Goal: Task Accomplishment & Management: Use online tool/utility

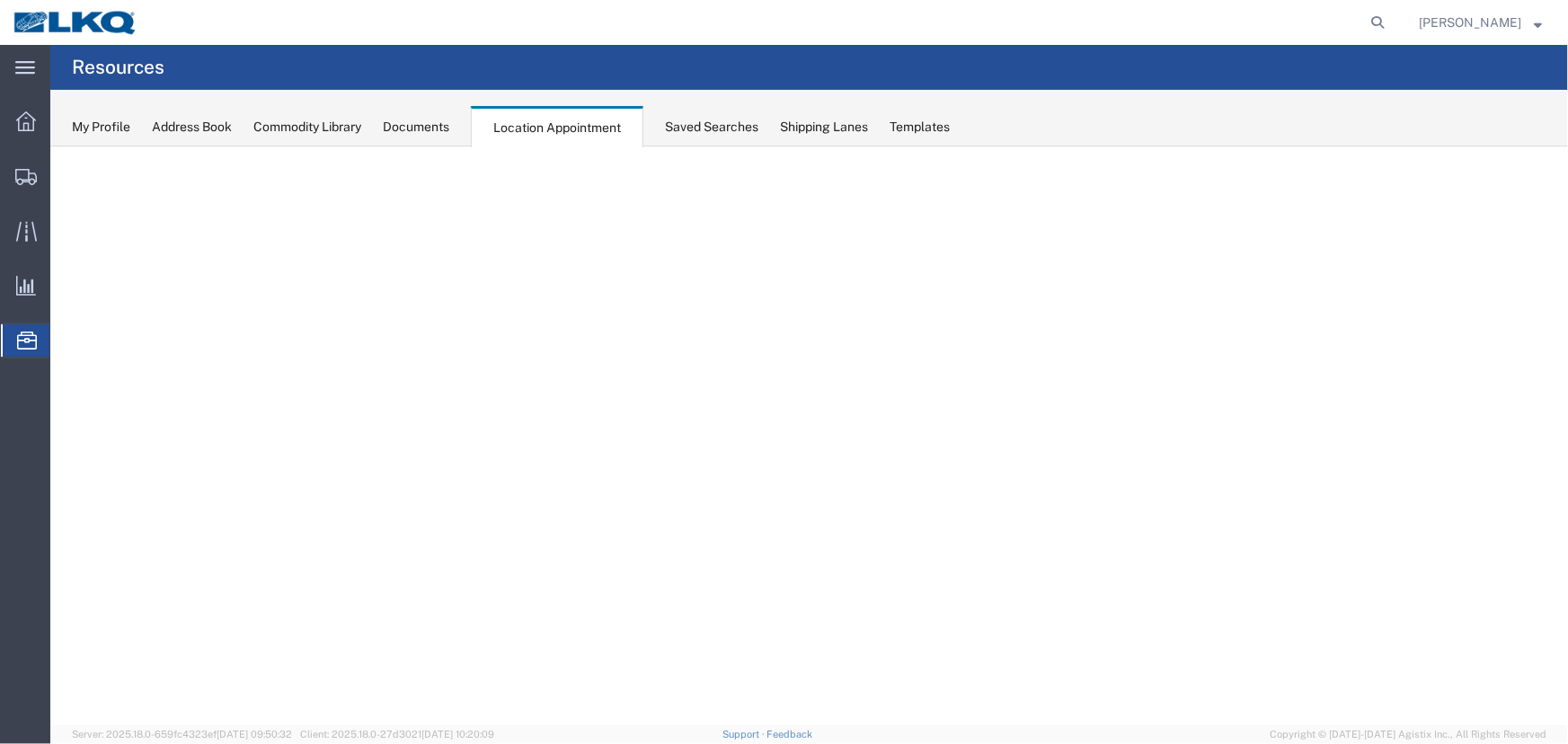
select select "27634"
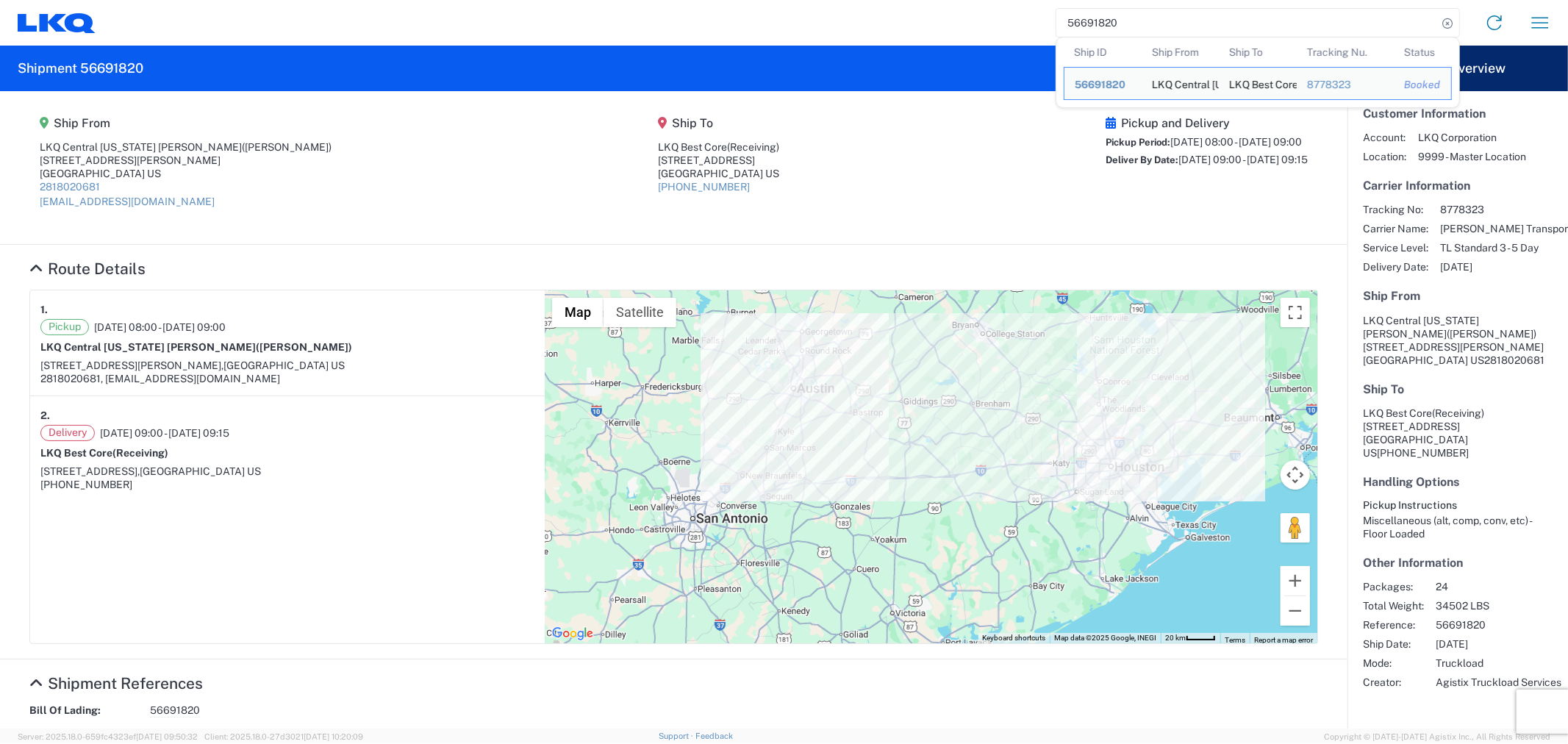
click at [946, 200] on agx-shipment-main-routing-info "Ship From LKQ Central Texas Goodwin (Mike Hernandez) 5545 Goodwin Ln New Braunf…" at bounding box center [674, 167] width 1289 height 123
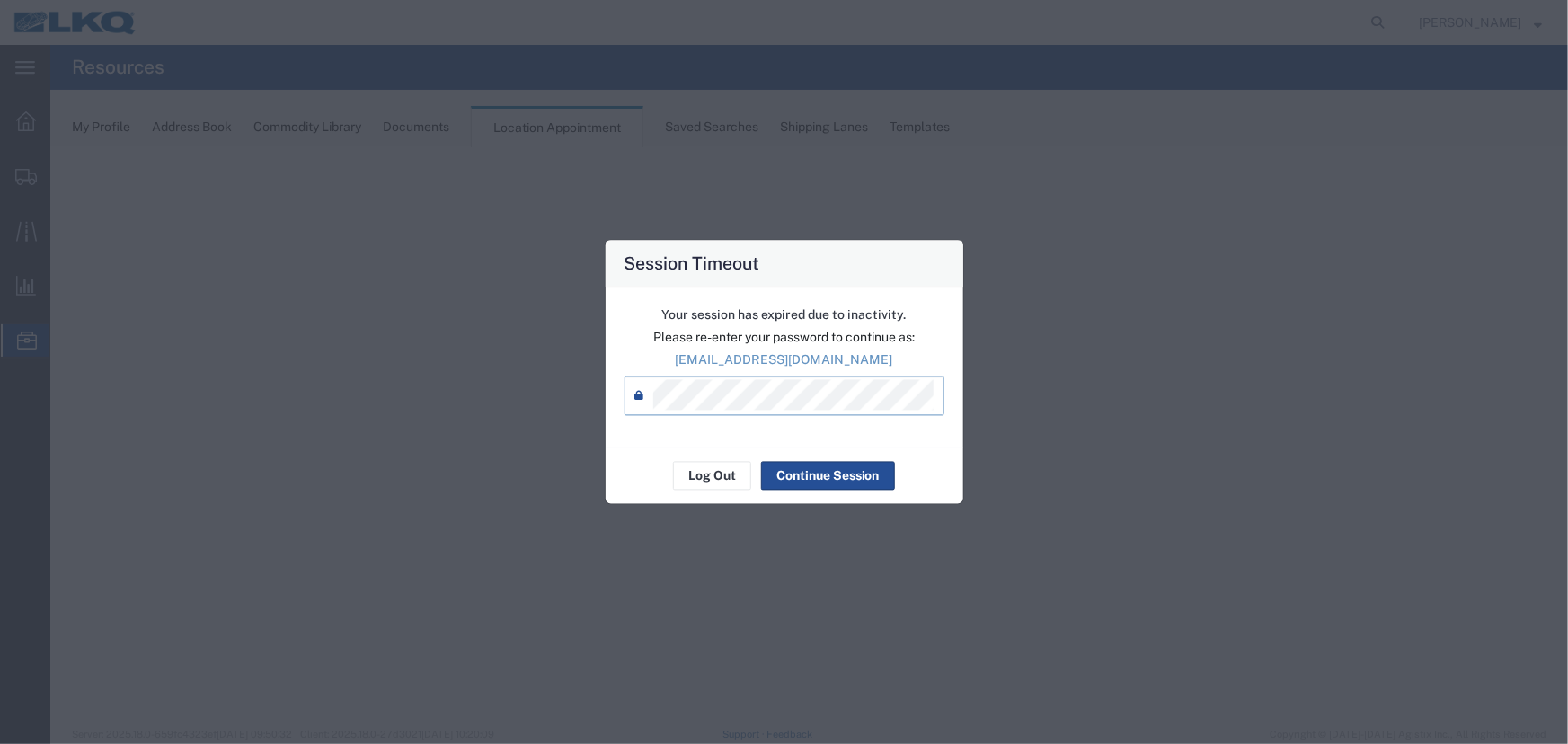
select select "27634"
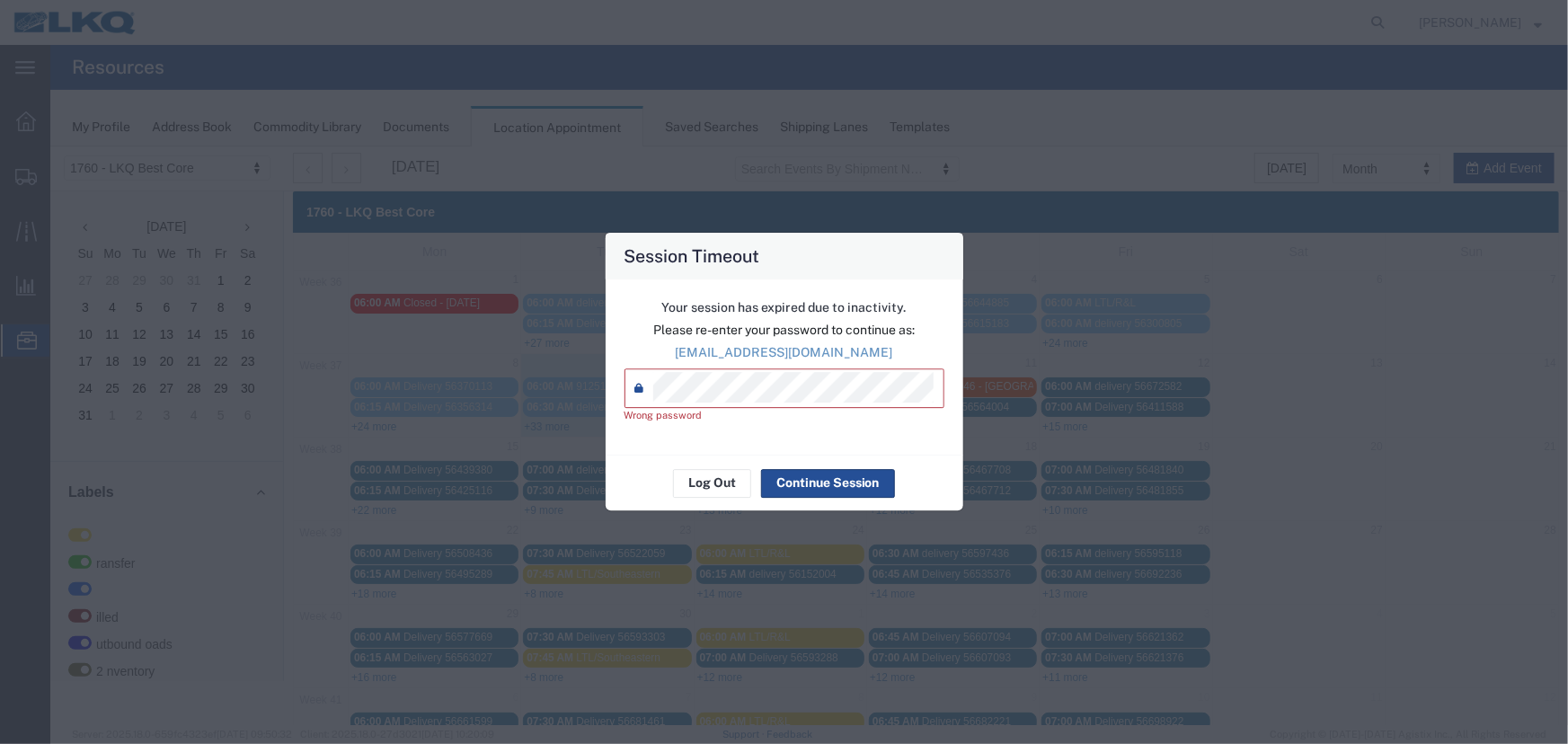
click at [473, 394] on div "Session Timeout Your session has expired due to inactivity. Please re-enter you…" at bounding box center [784, 372] width 1568 height 744
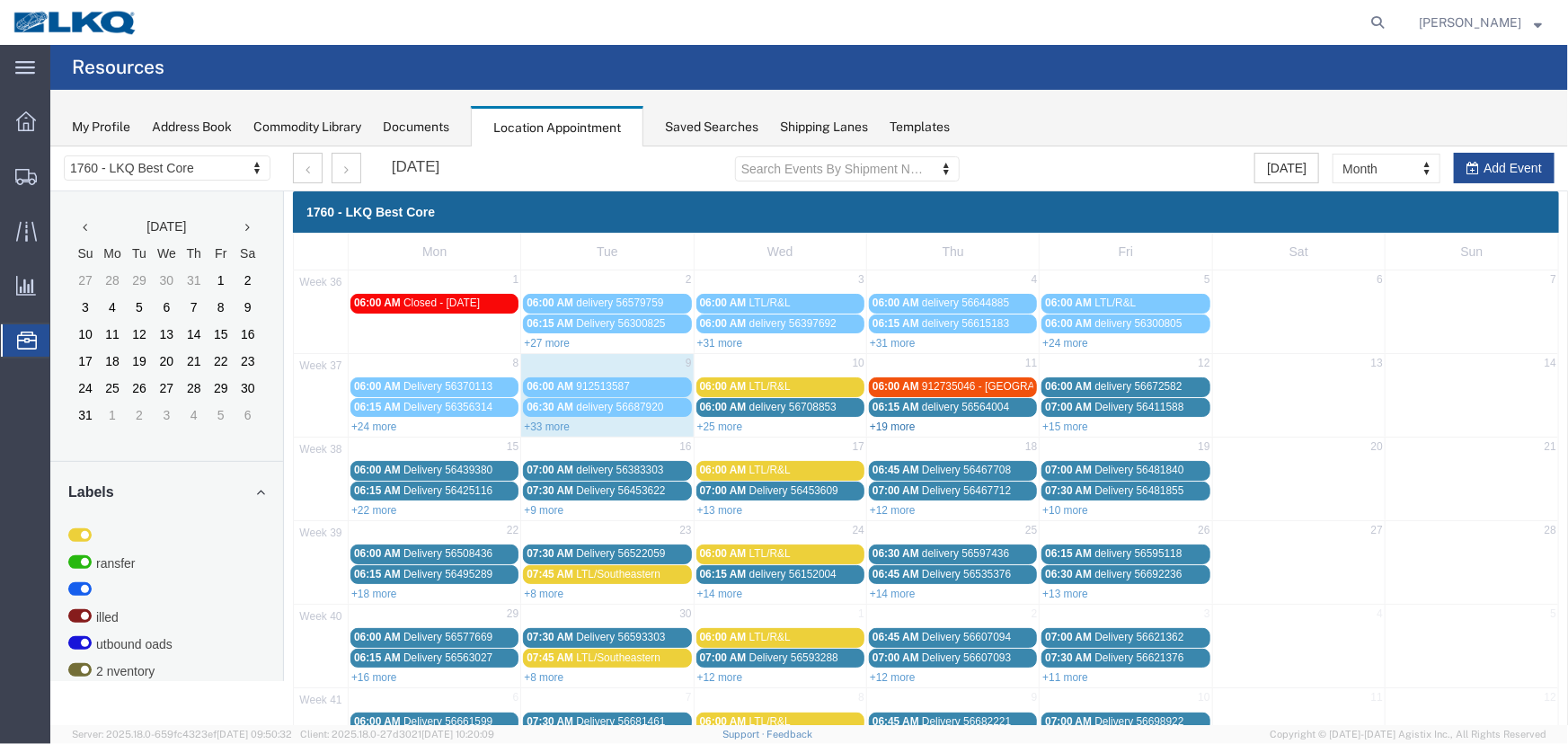
click at [902, 427] on link "+19 more" at bounding box center [892, 426] width 46 height 13
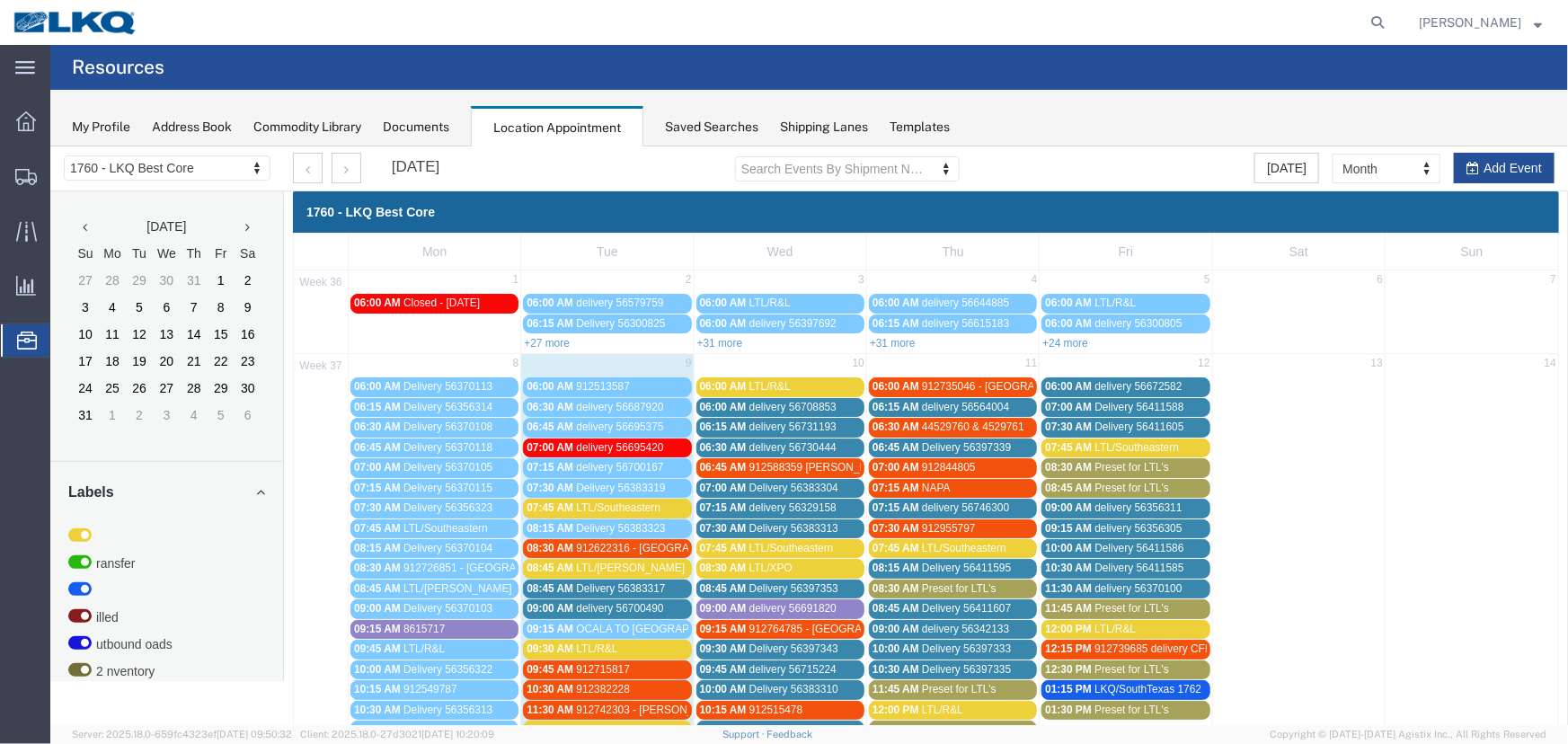
scroll to position [62, 0]
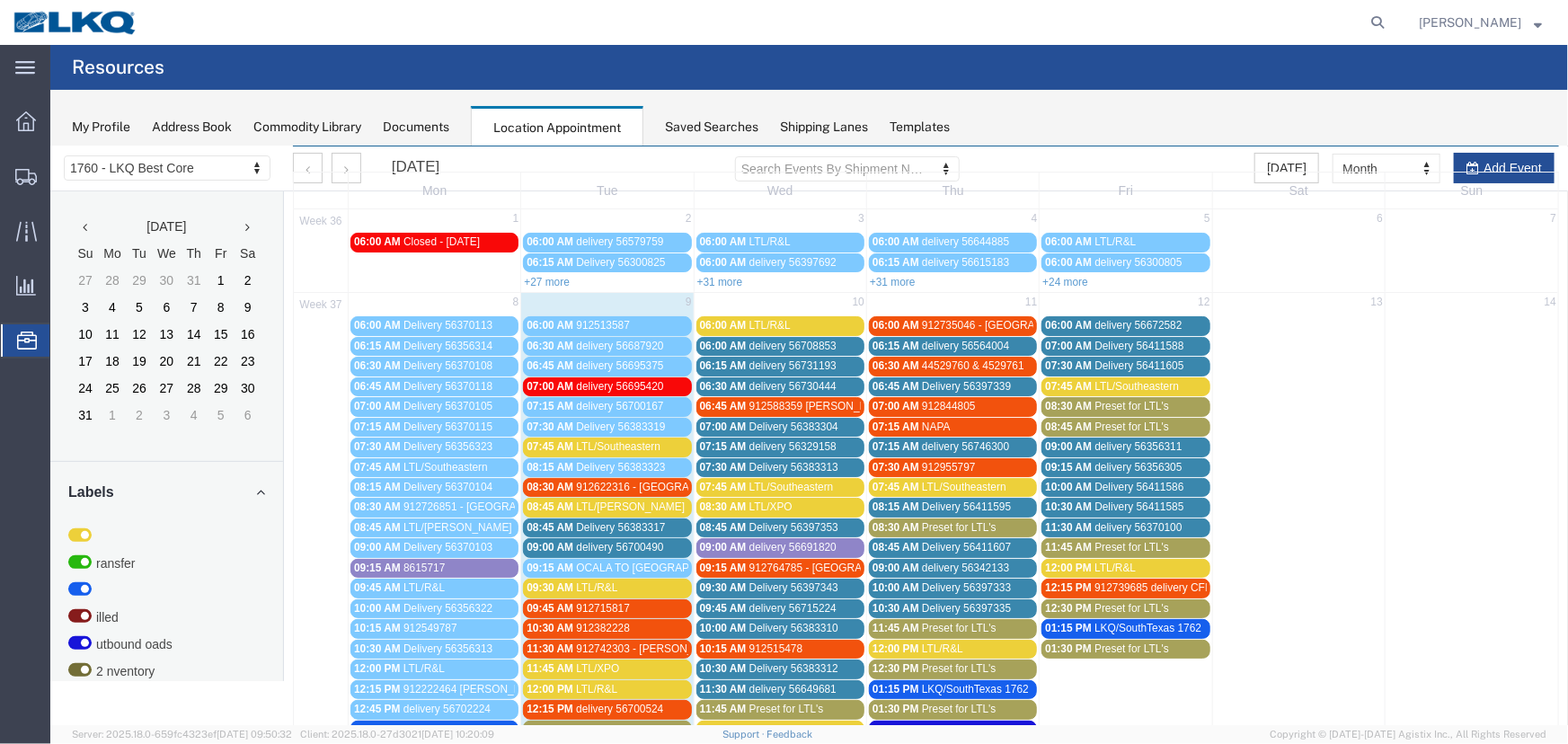
click at [920, 527] on span "Preset for LTL's" at bounding box center [957, 526] width 74 height 13
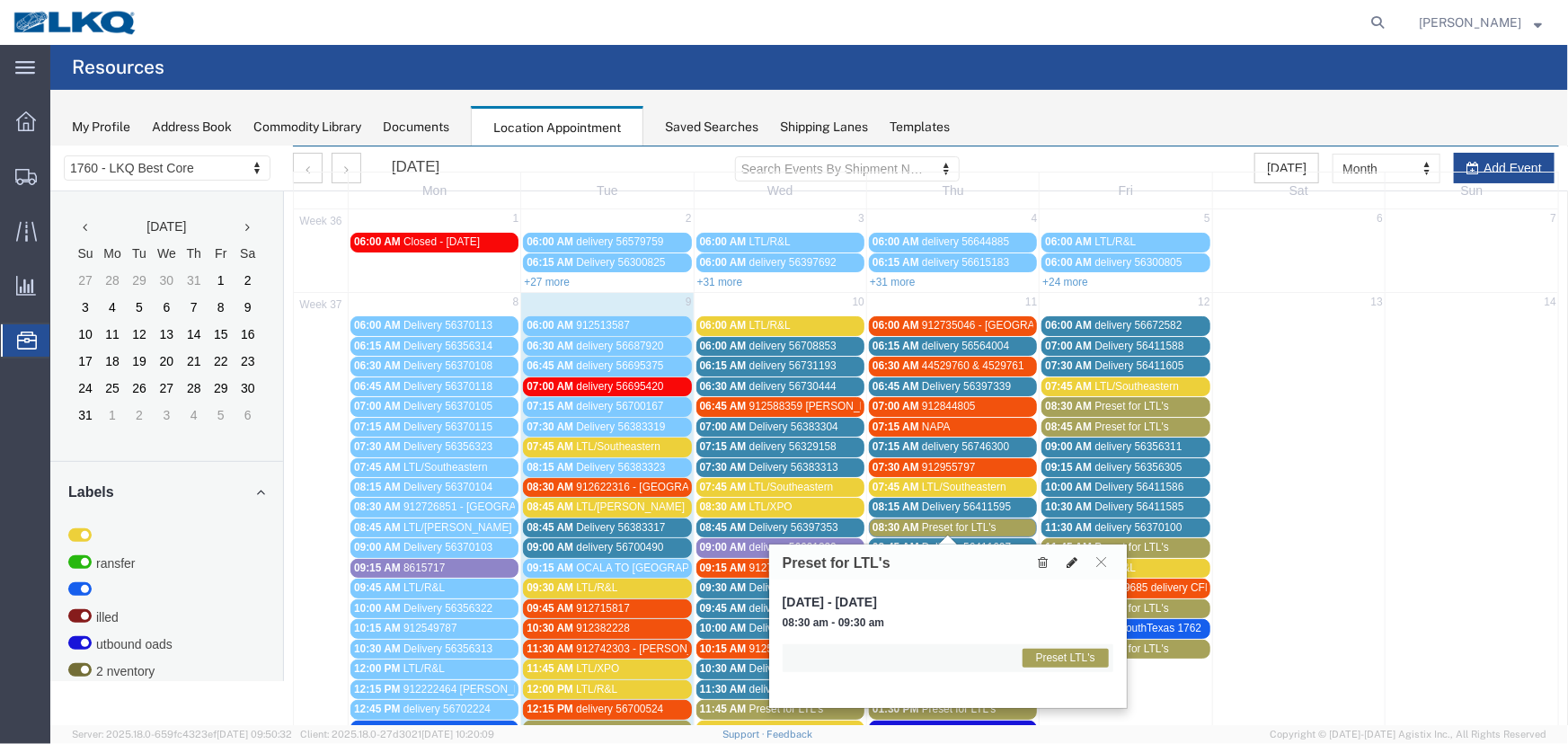
click at [1077, 558] on button at bounding box center [1070, 560] width 25 height 19
select select "1"
select select "420"
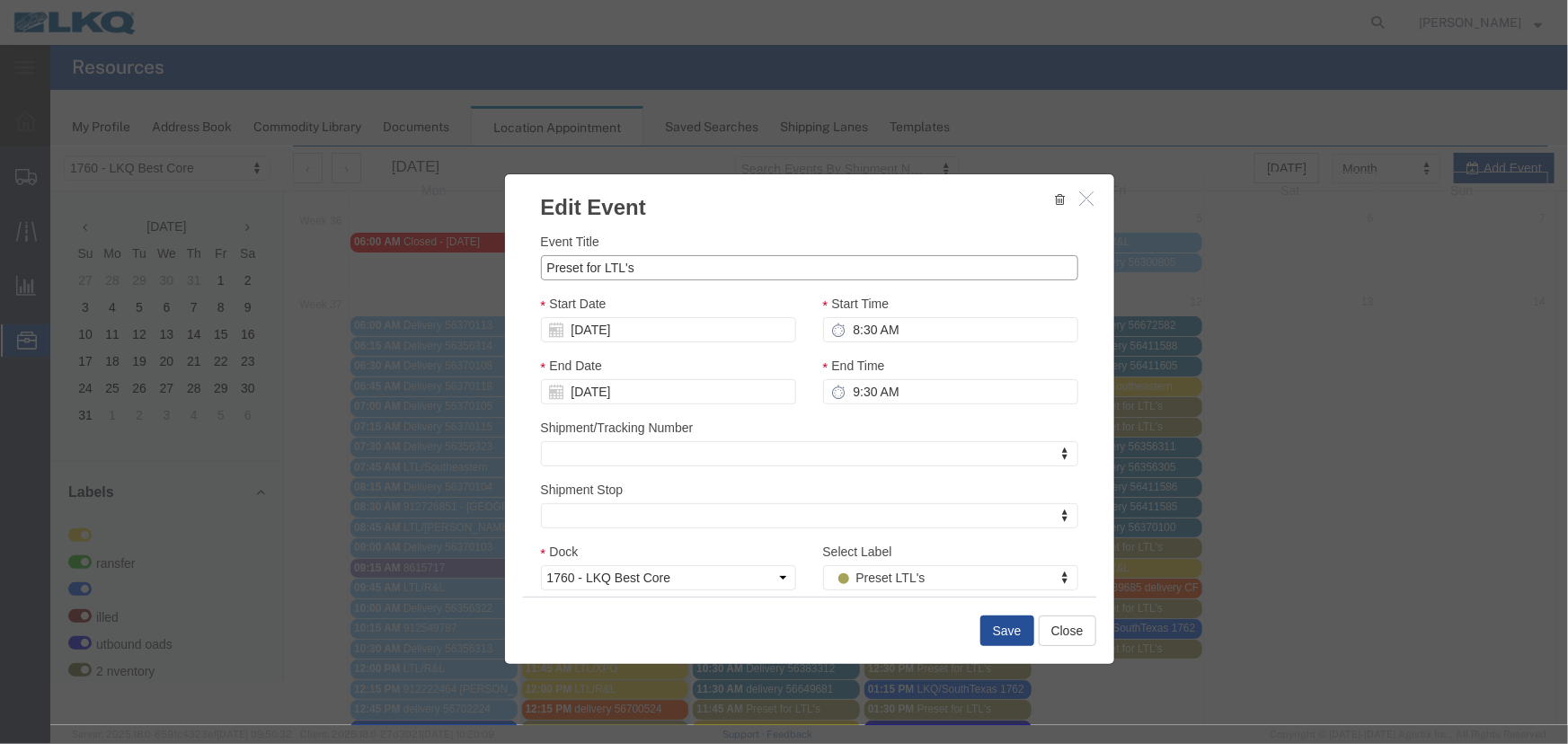
drag, startPoint x: 667, startPoint y: 272, endPoint x: 285, endPoint y: 268, distance: 382.0
click at [293, 268] on div "Edit Event Event Title Preset for LTL's Start Date [DATE] Start Time 8:30 AM En…" at bounding box center [808, 434] width 1517 height 578
type input "LTL/Kelco"
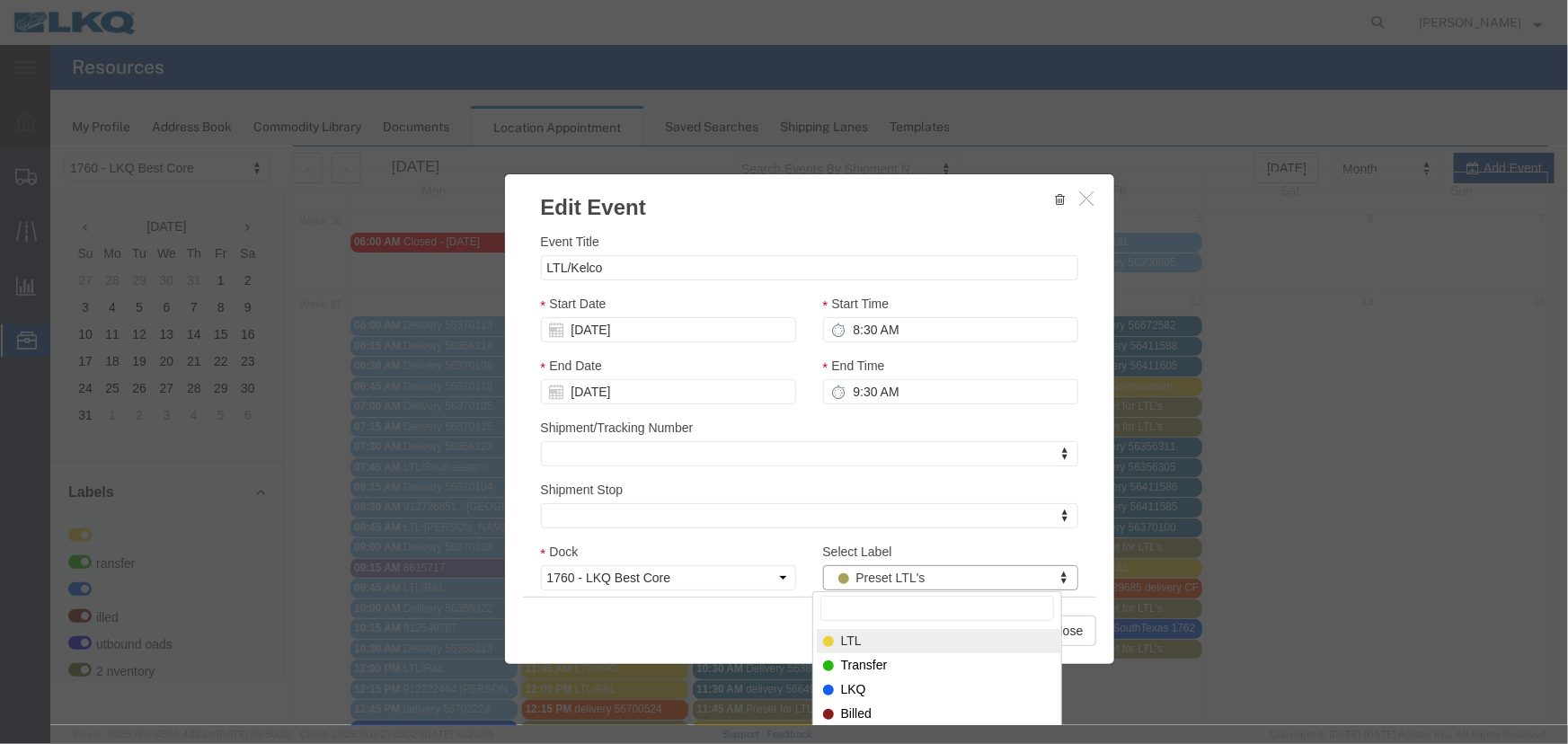
select select "25"
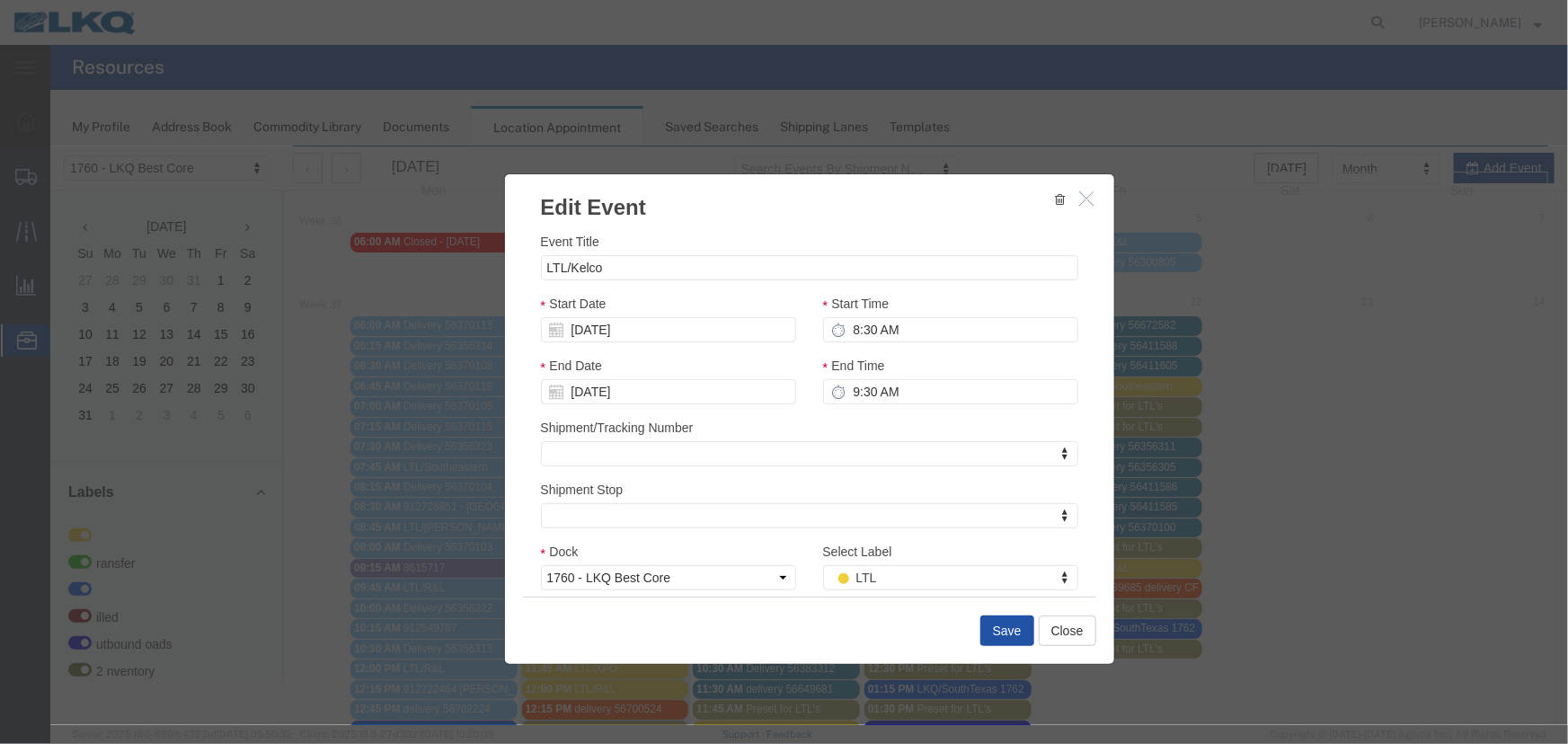
click at [1001, 625] on button "Save" at bounding box center [1006, 630] width 54 height 31
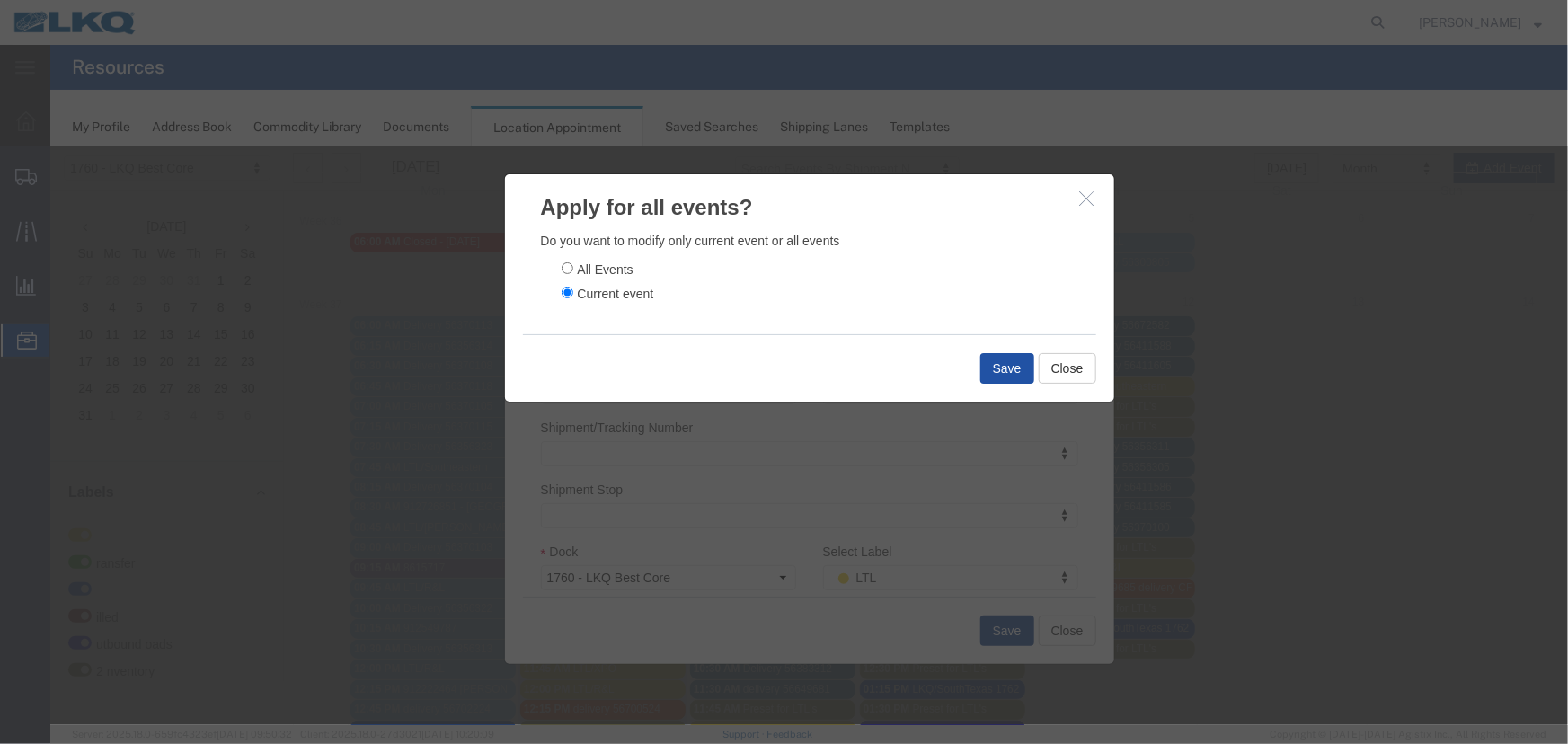
click at [992, 367] on button "Save" at bounding box center [1006, 367] width 54 height 31
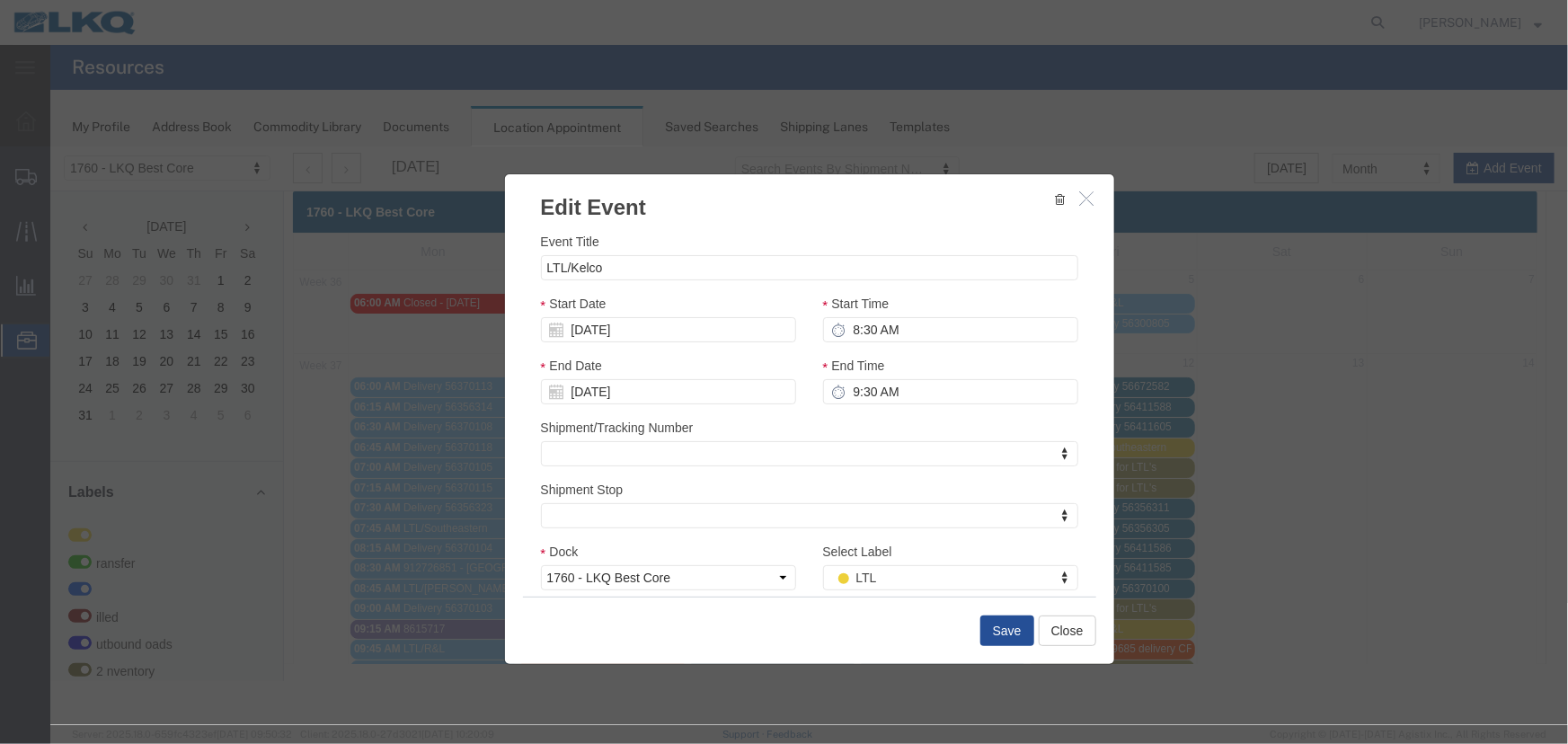
scroll to position [0, 0]
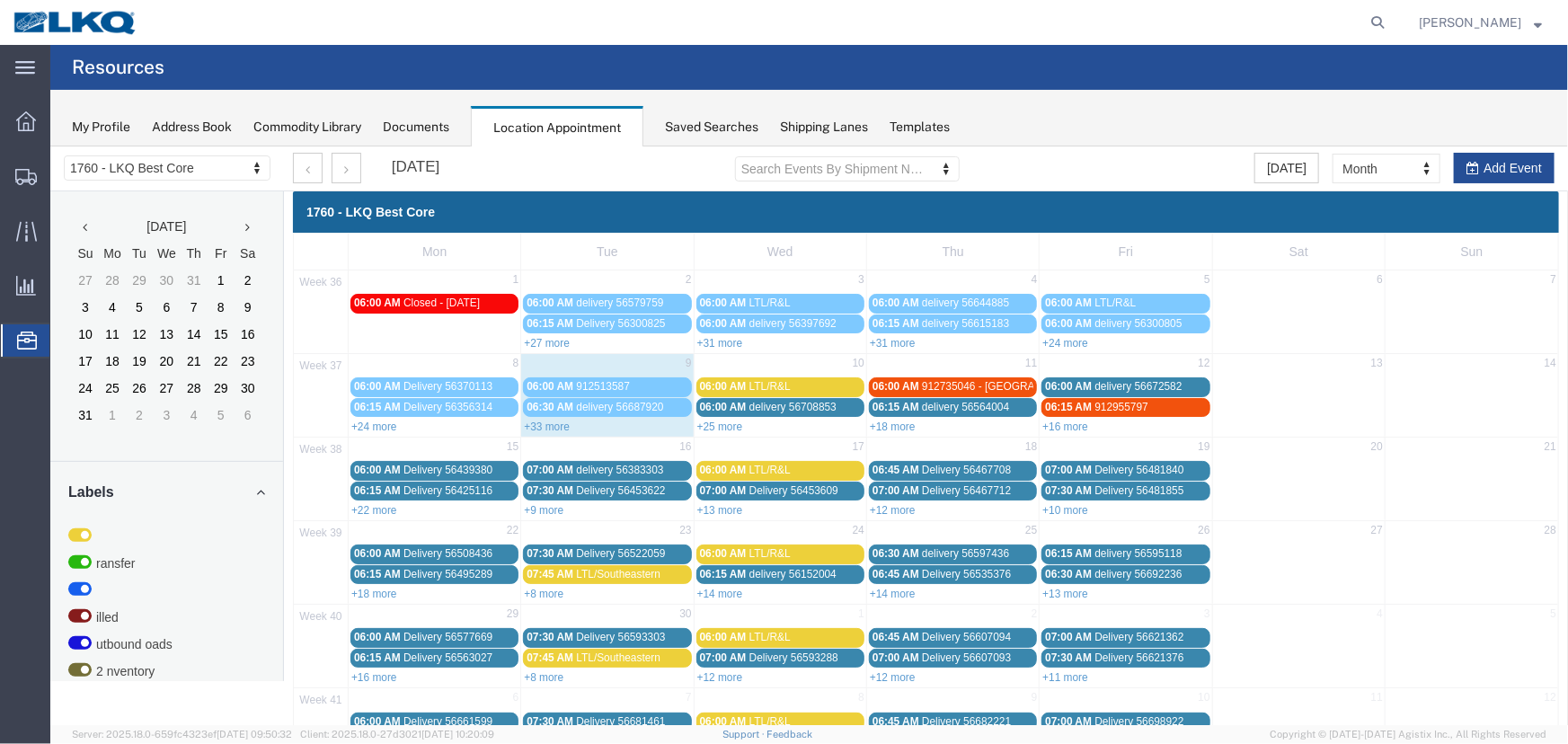
click at [711, 429] on link "+25 more" at bounding box center [719, 426] width 46 height 13
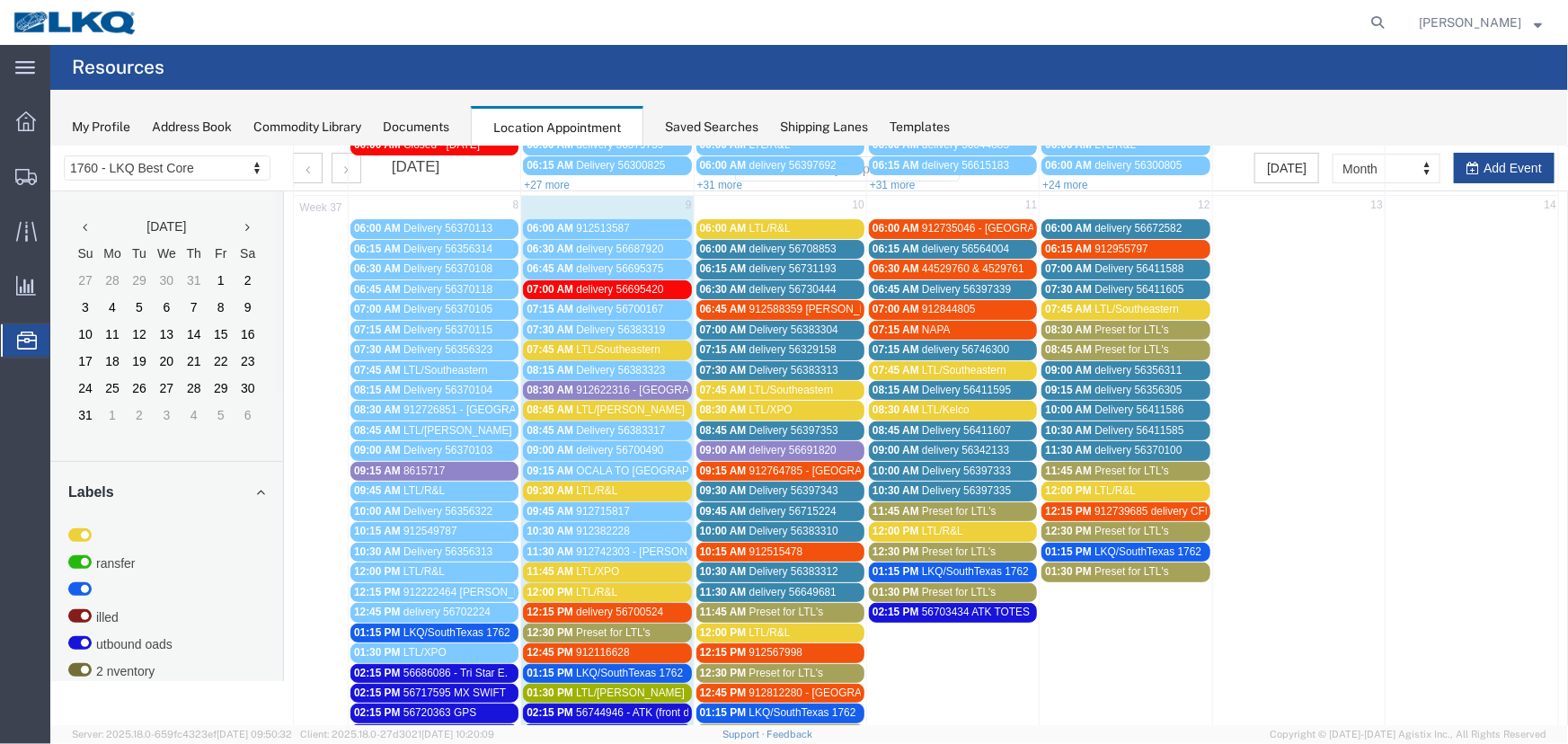
scroll to position [163, 0]
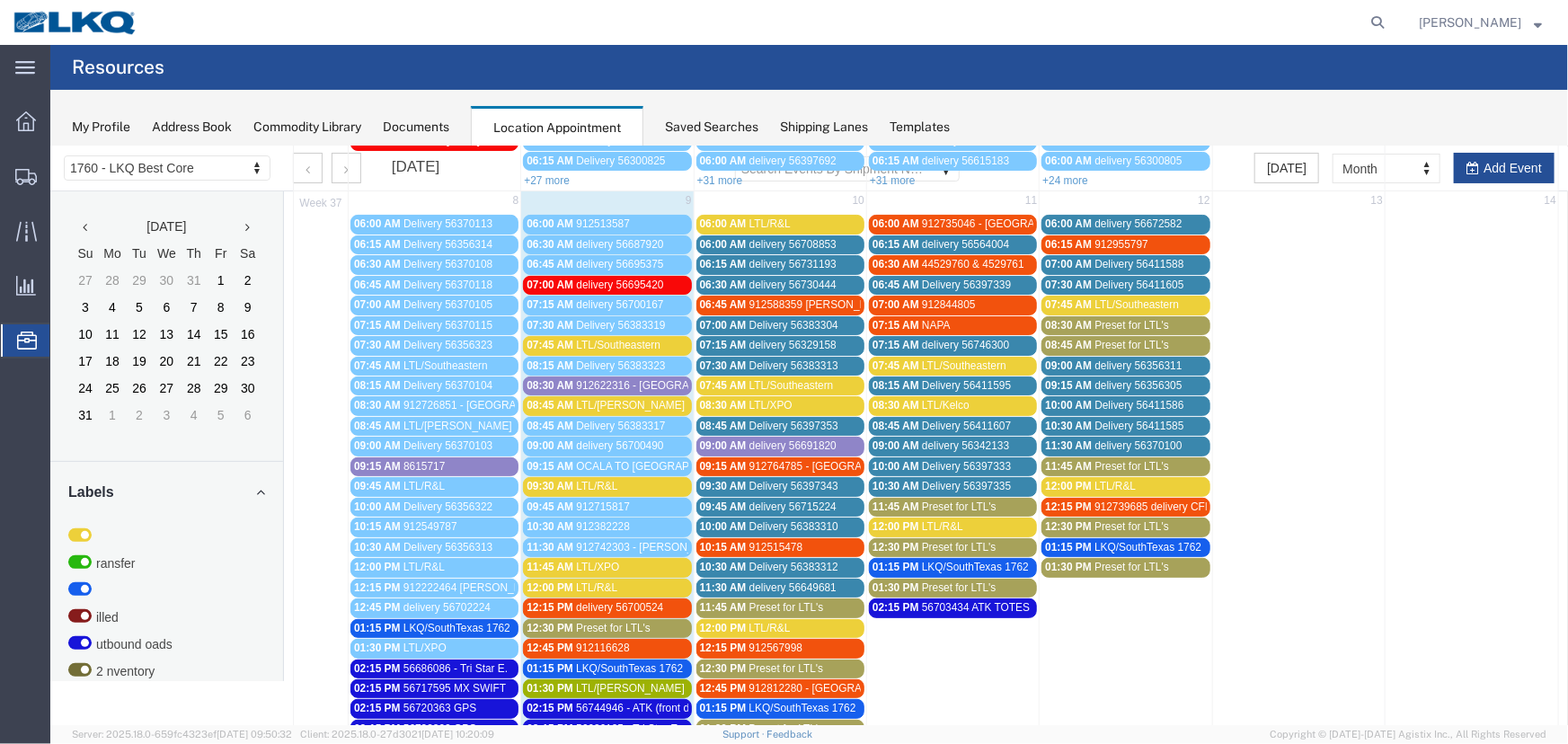
click at [822, 600] on div "11:45 AM Preset for LTL's" at bounding box center [780, 607] width 161 height 14
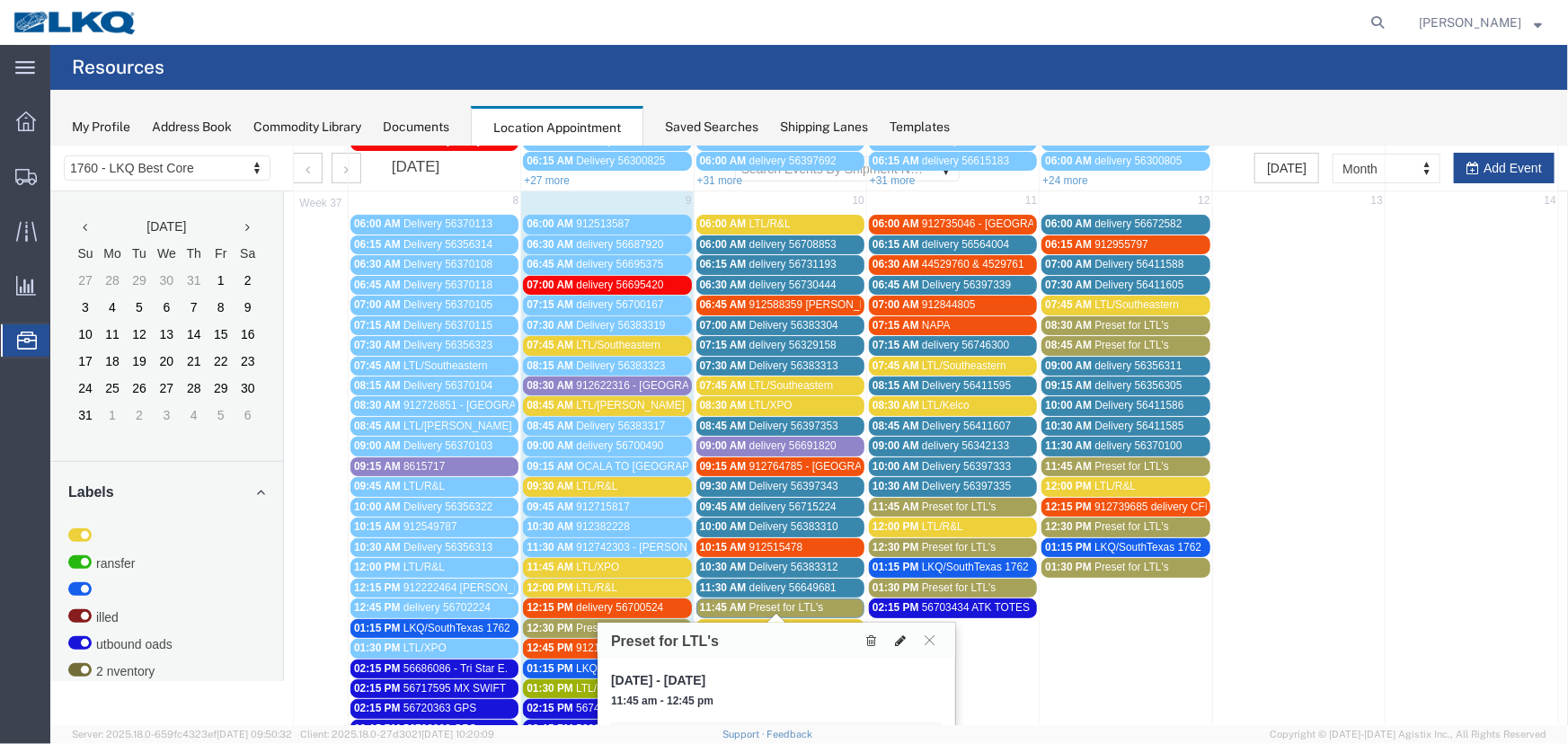
click at [898, 637] on icon at bounding box center [899, 640] width 11 height 13
select select "1"
select select "420"
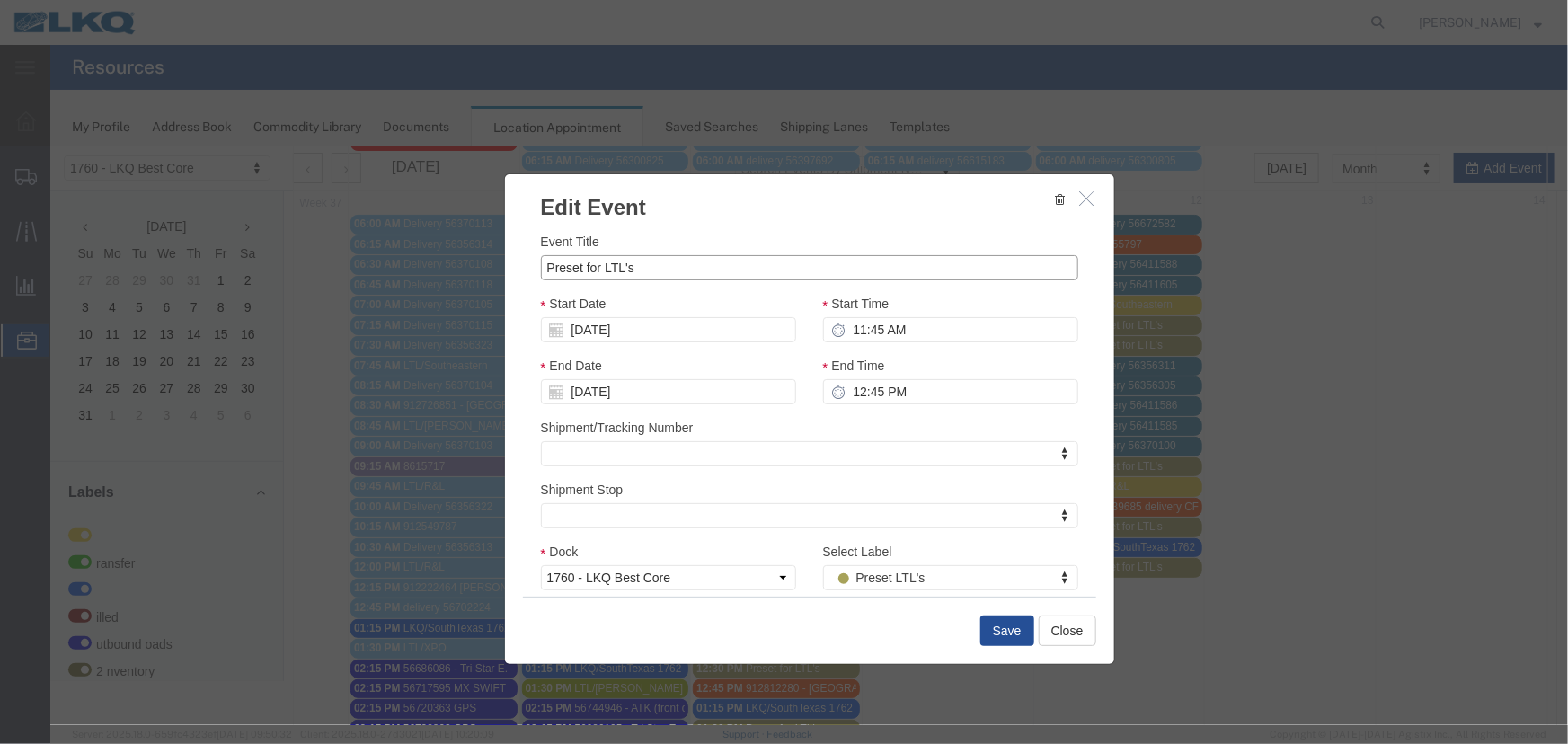
drag, startPoint x: 632, startPoint y: 269, endPoint x: 484, endPoint y: 276, distance: 148.2
click at [533, 276] on div "Event Title Preset for LTL's Start Date [DATE] Start Time 11:45 AM End Date [DA…" at bounding box center [808, 409] width 609 height 374
type input "LTL/[PERSON_NAME]"
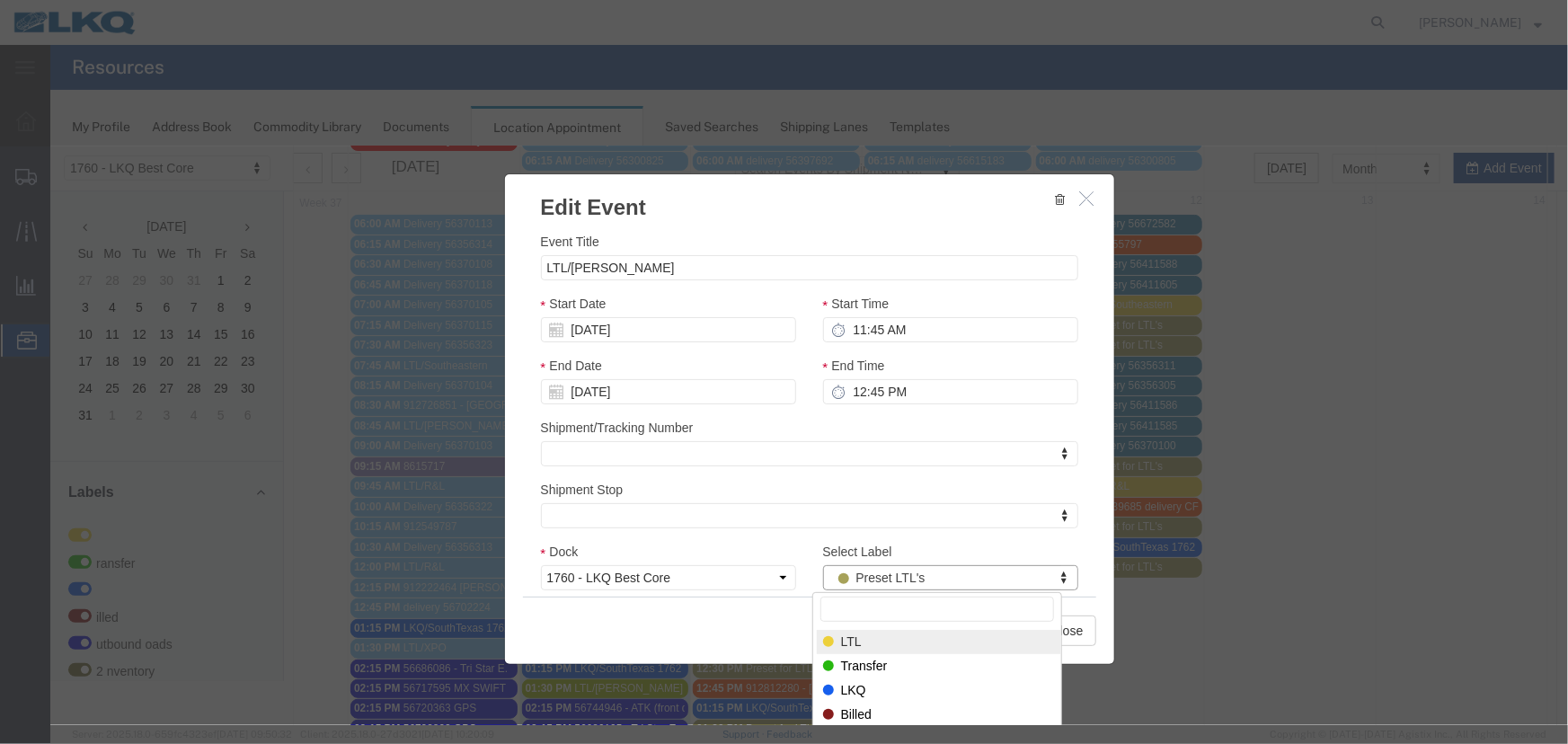
select select "25"
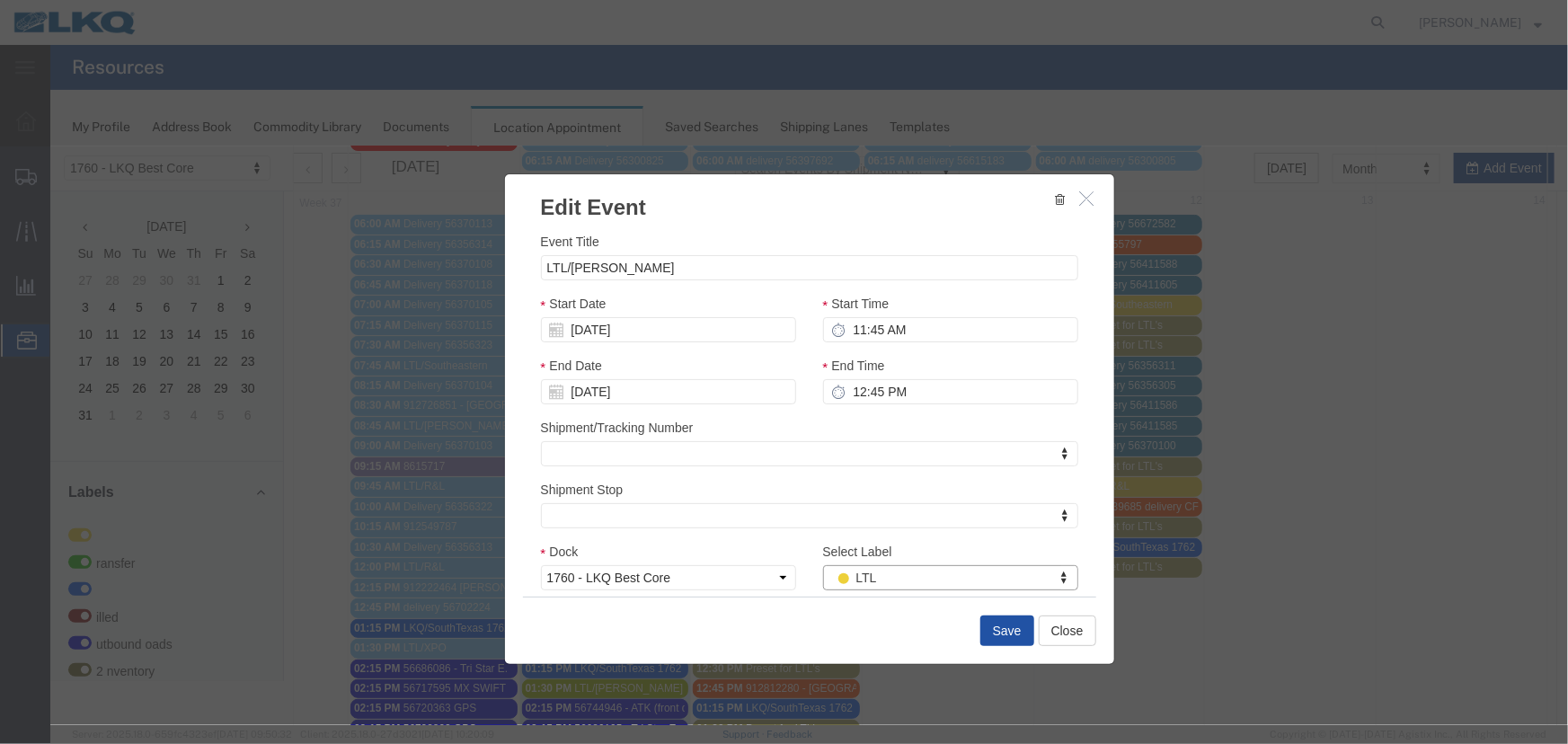
click at [994, 628] on button "Save" at bounding box center [1006, 630] width 54 height 31
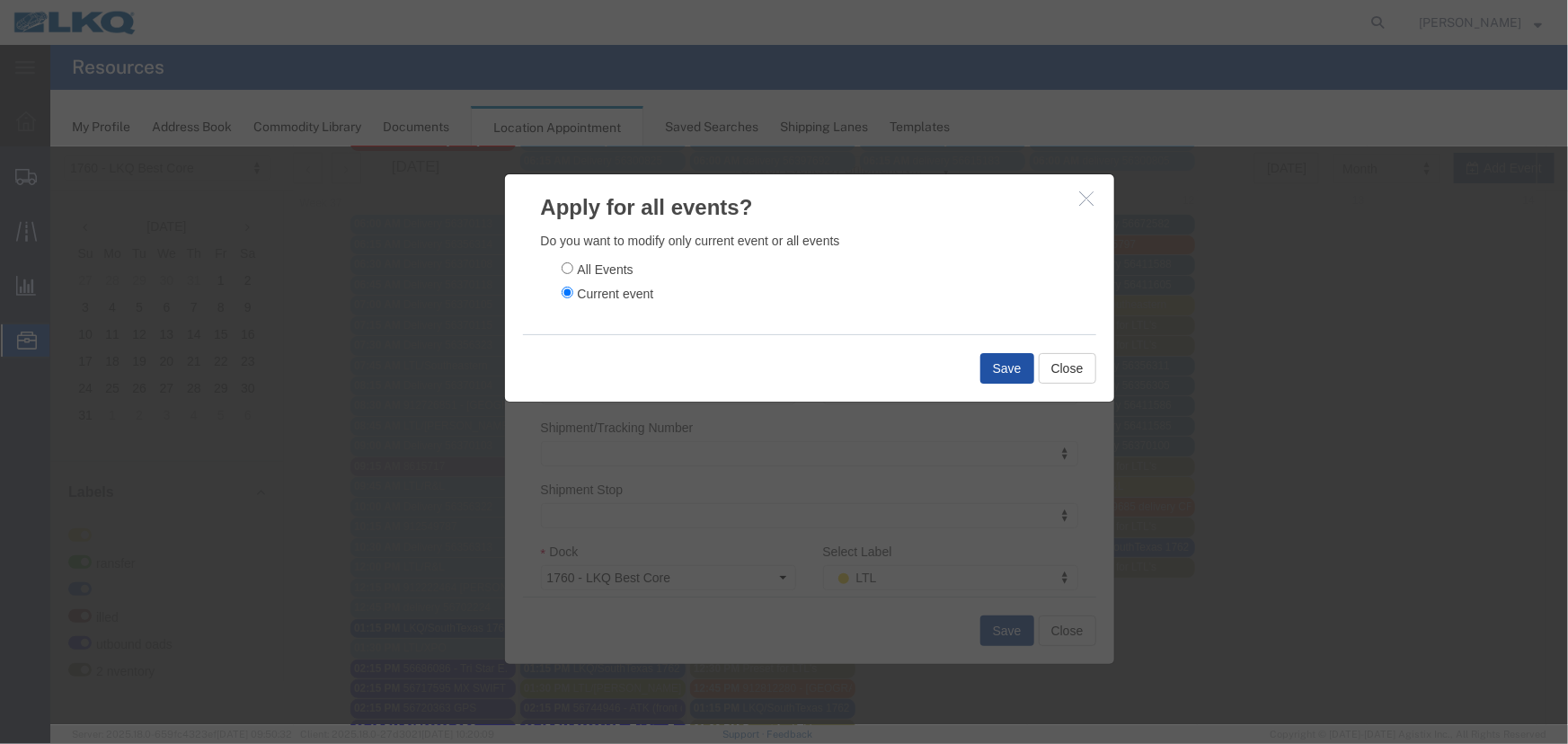
click at [1003, 355] on button "Save" at bounding box center [1006, 367] width 54 height 31
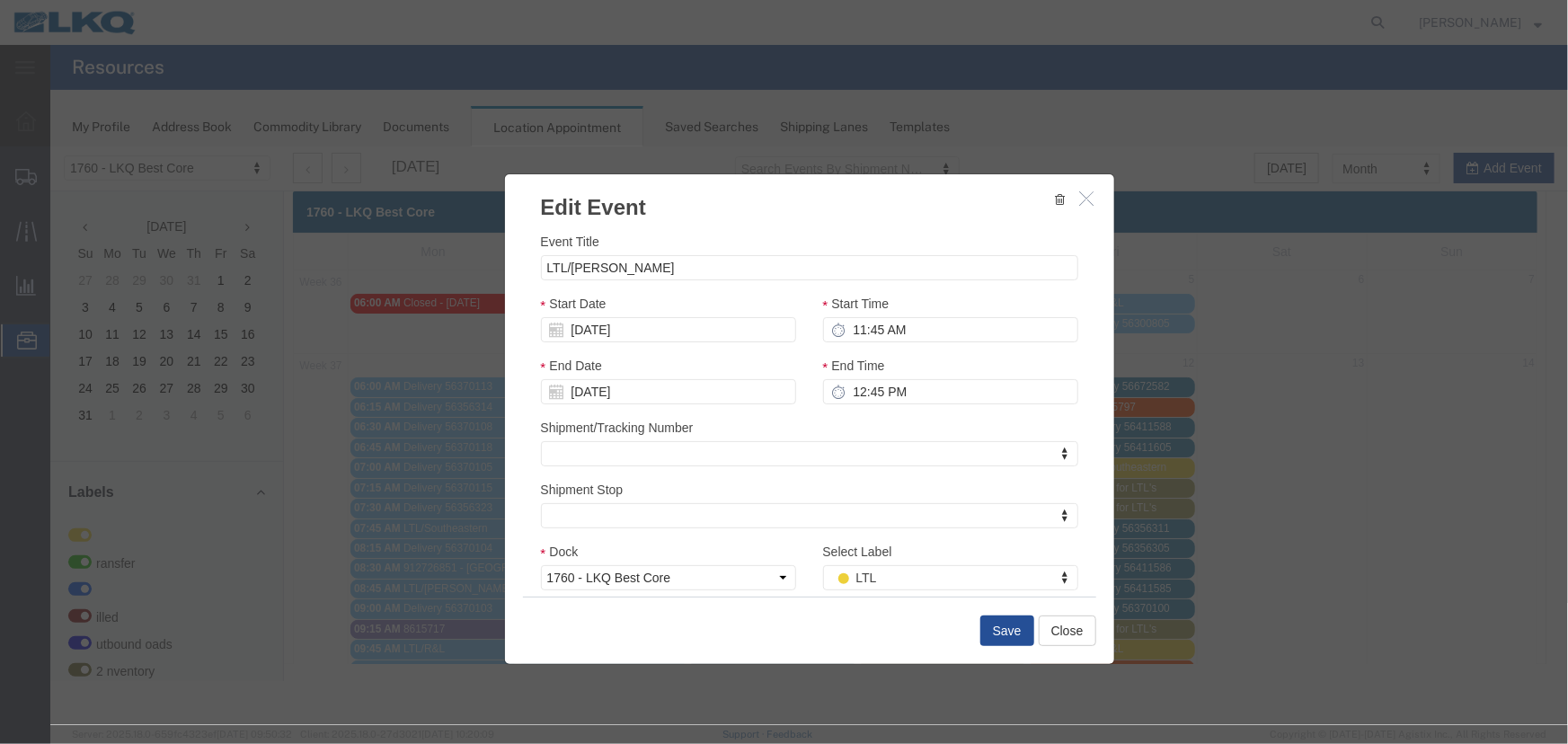
scroll to position [0, 0]
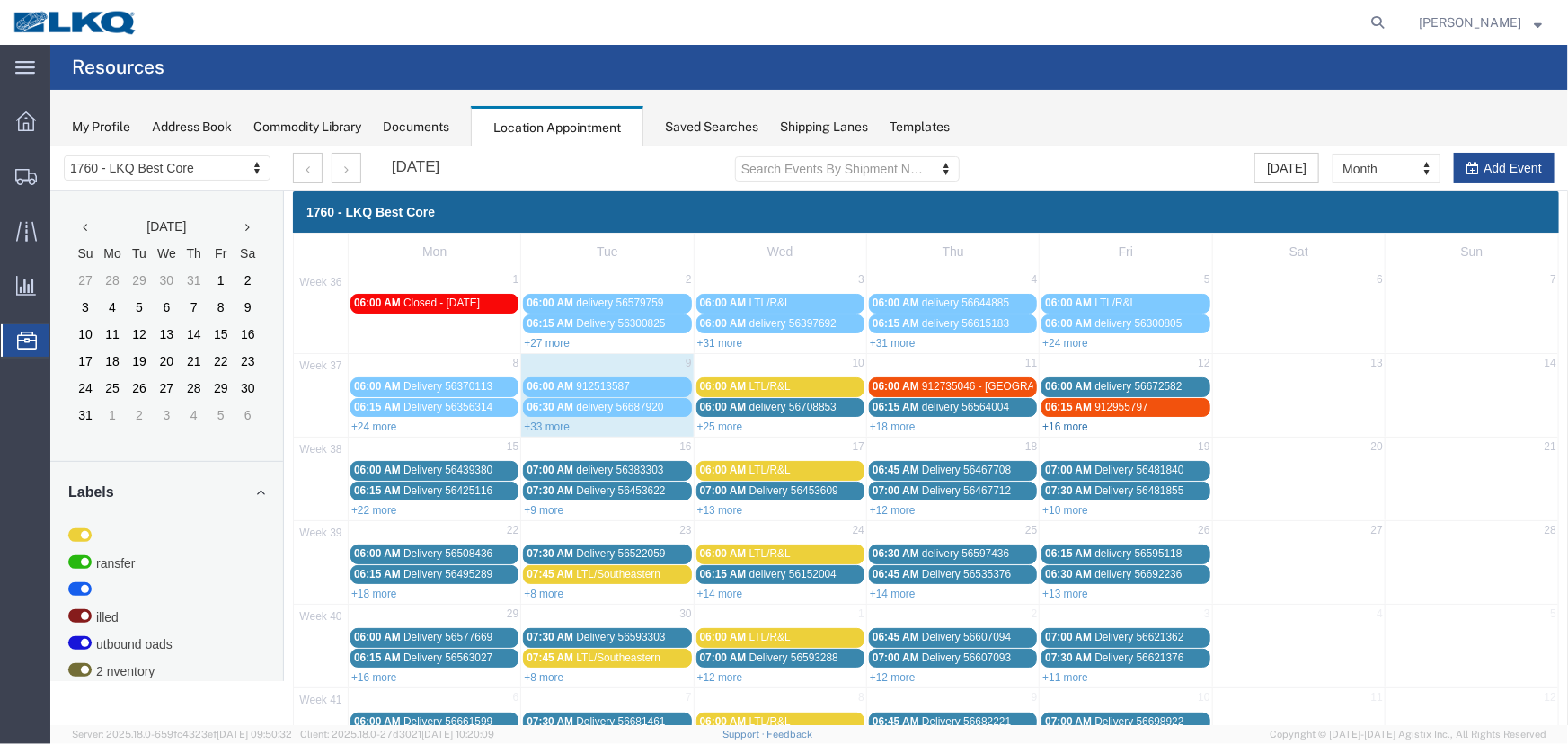
click at [1063, 424] on link "+16 more" at bounding box center [1064, 426] width 46 height 13
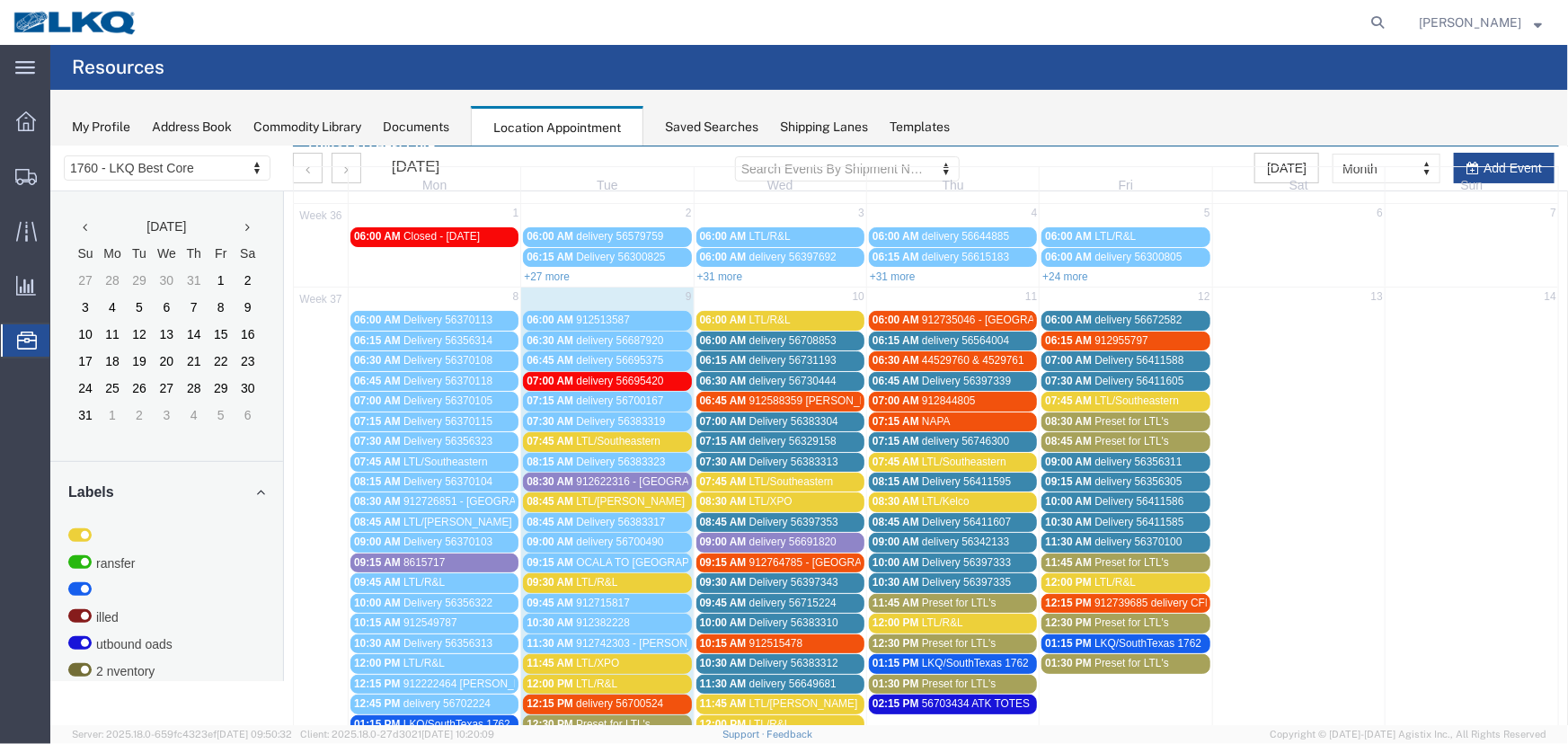
scroll to position [163, 0]
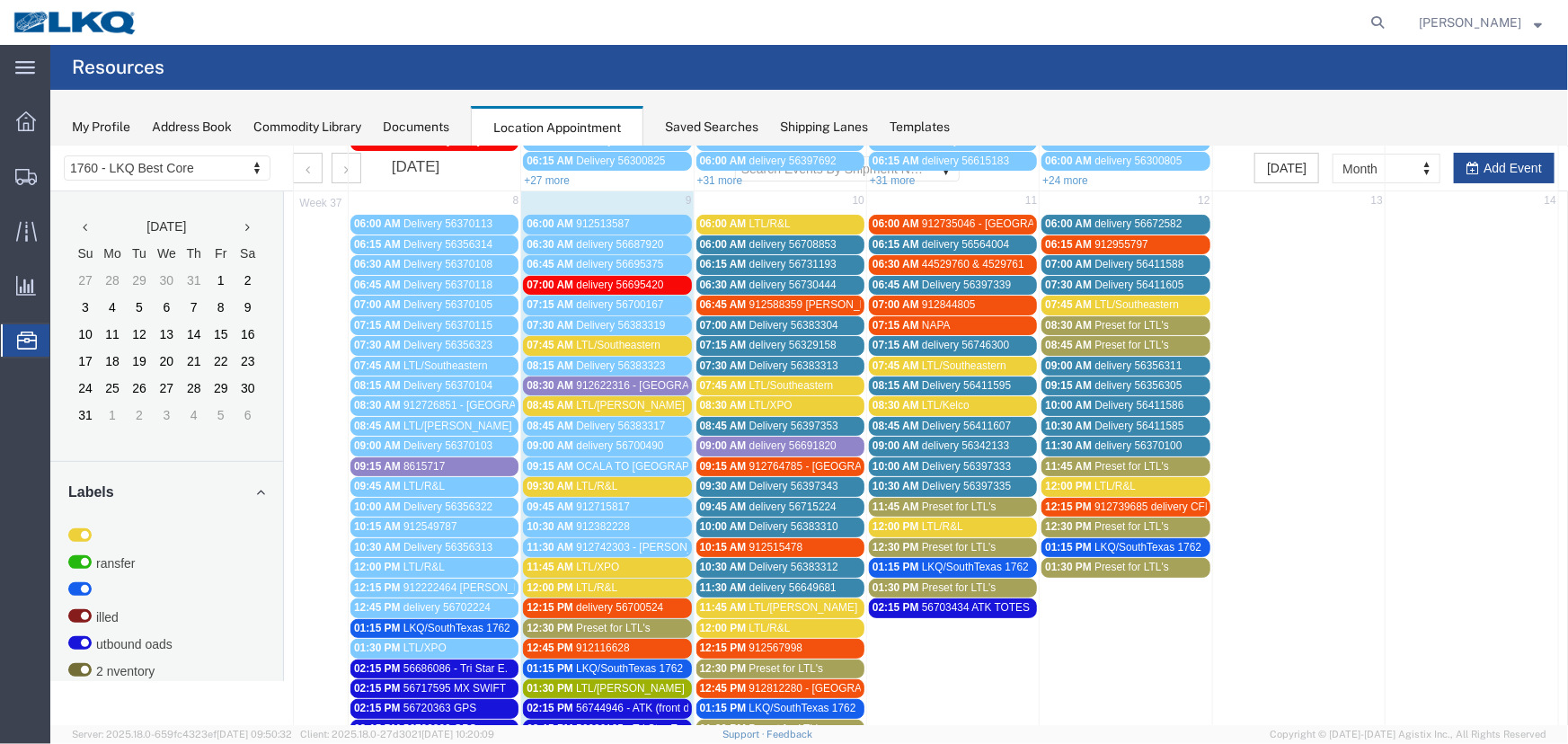
click at [1083, 340] on span "08:45 AM" at bounding box center [1067, 344] width 47 height 13
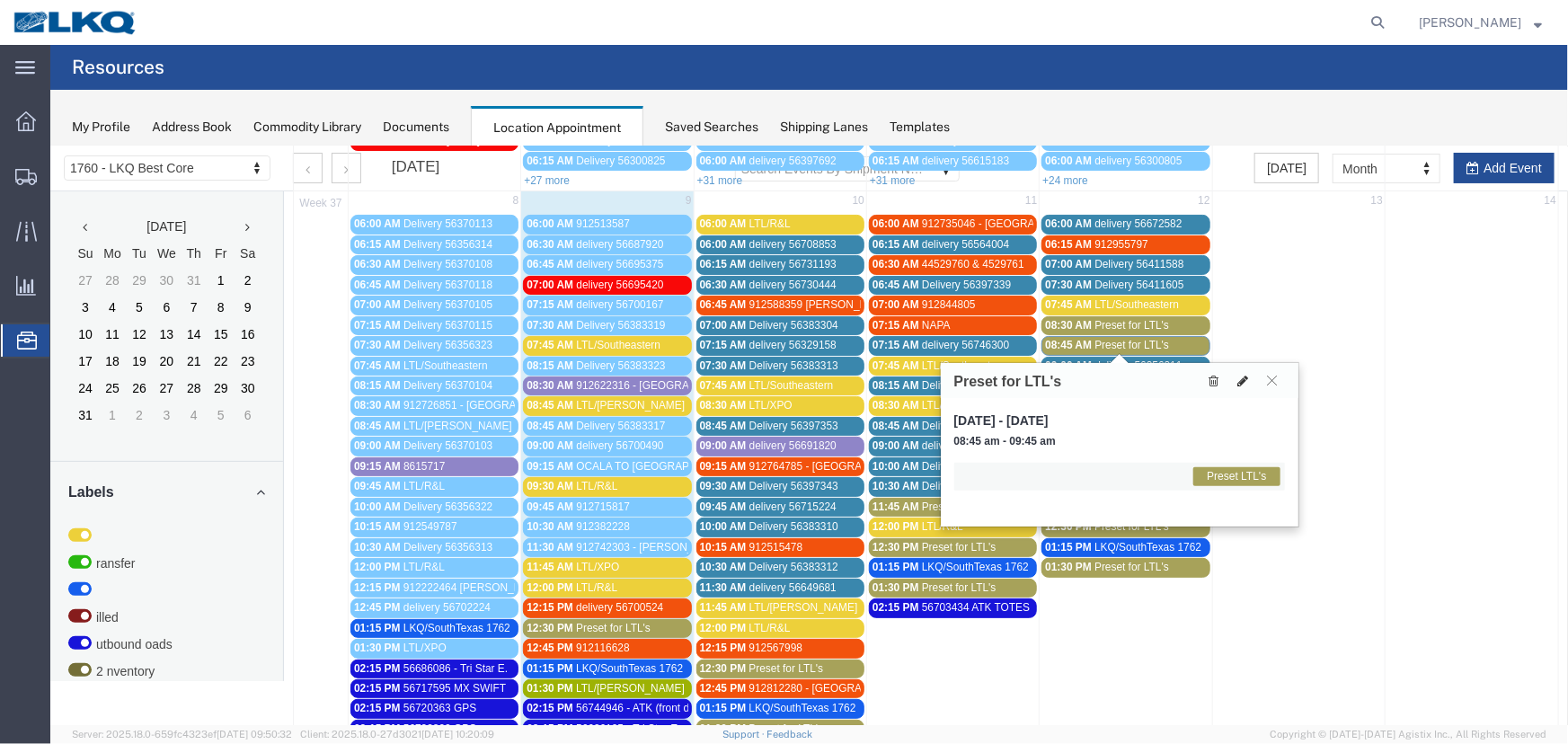
click at [1243, 377] on icon at bounding box center [1242, 380] width 11 height 13
select select "1"
select select "420"
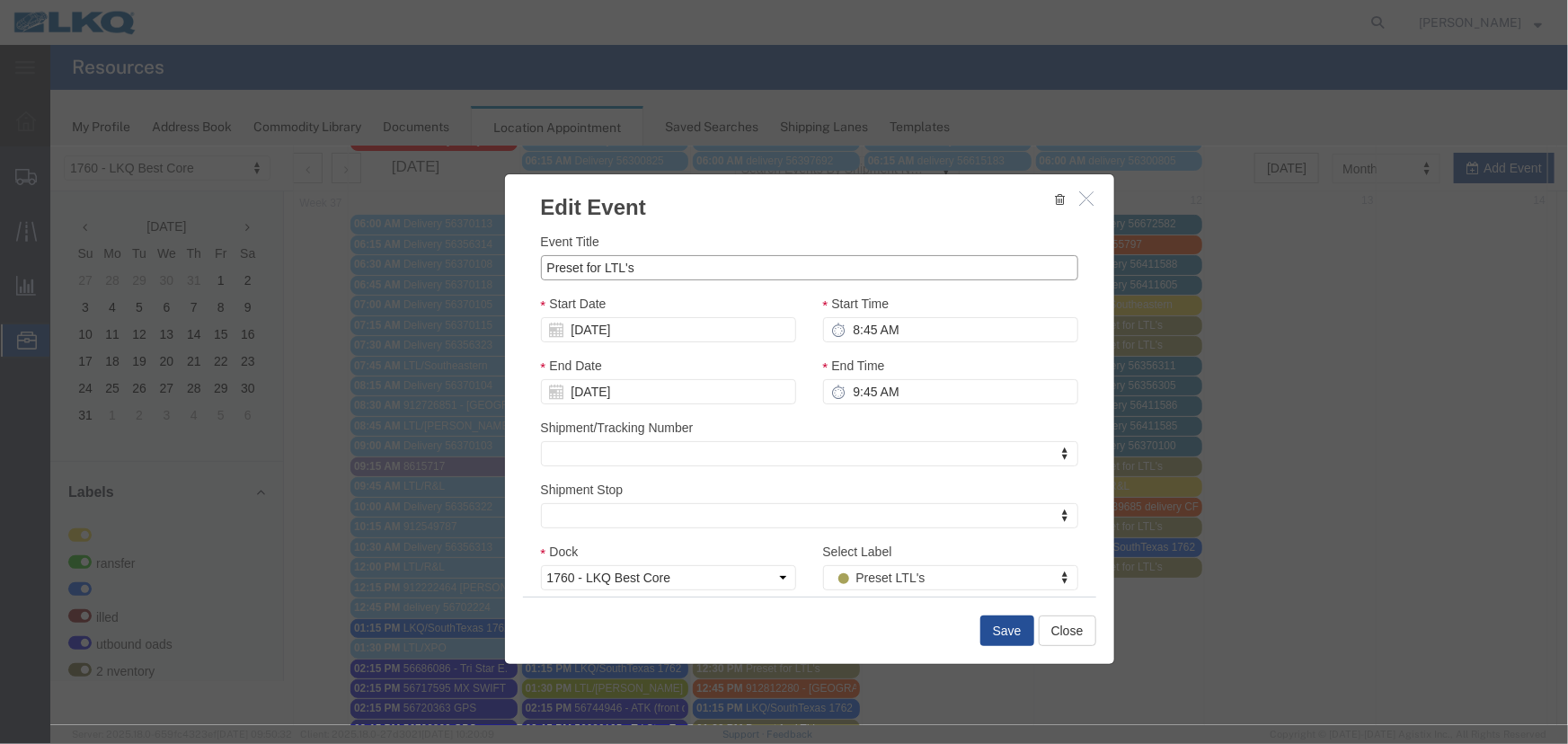
drag, startPoint x: 647, startPoint y: 274, endPoint x: 323, endPoint y: 284, distance: 324.2
click at [322, 283] on div "Edit Event Event Title Preset for LTL's Start Date [DATE] Start Time 8:45 AM En…" at bounding box center [808, 434] width 1517 height 578
type input "LTL/[PERSON_NAME]"
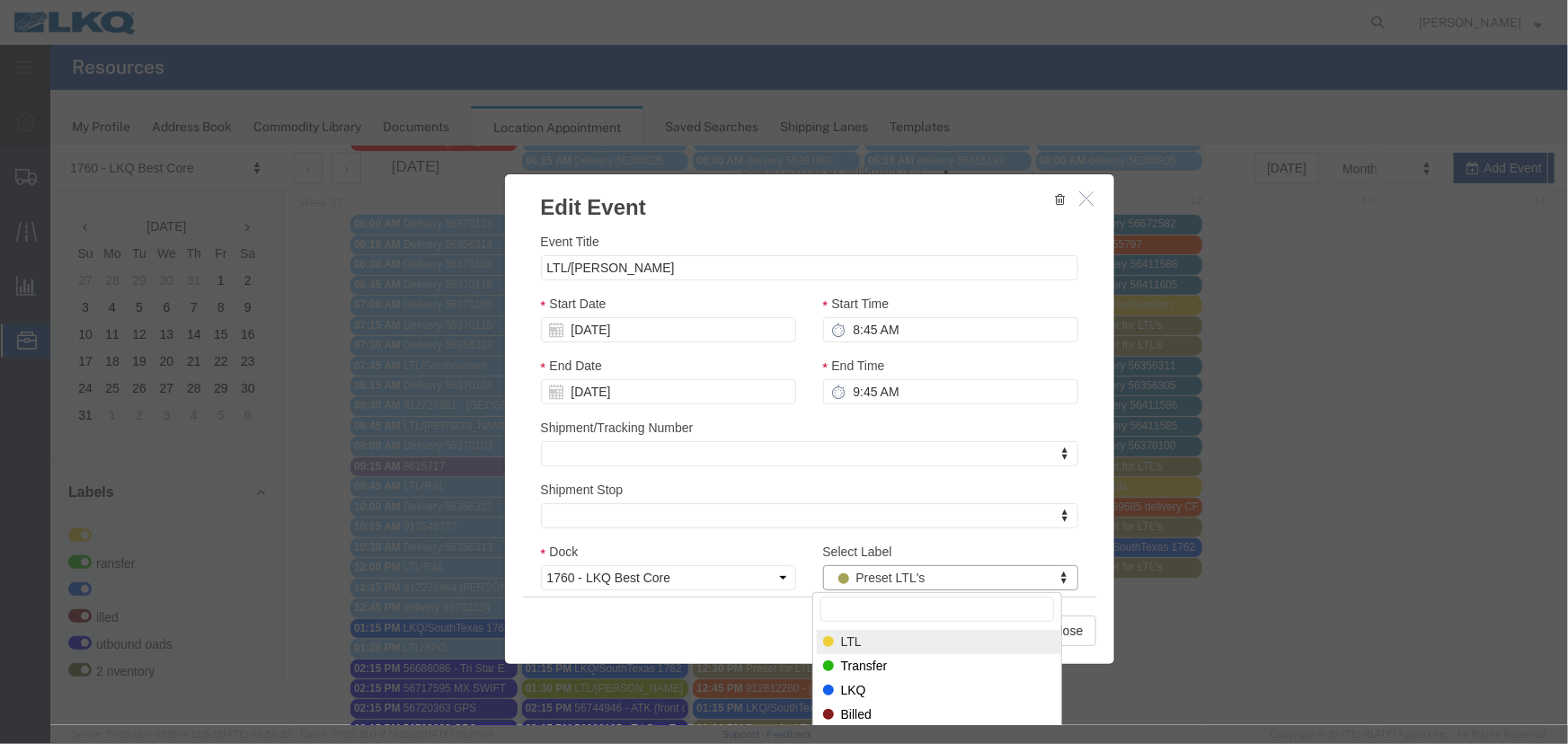
drag, startPoint x: 871, startPoint y: 632, endPoint x: 900, endPoint y: 635, distance: 29.2
select select "25"
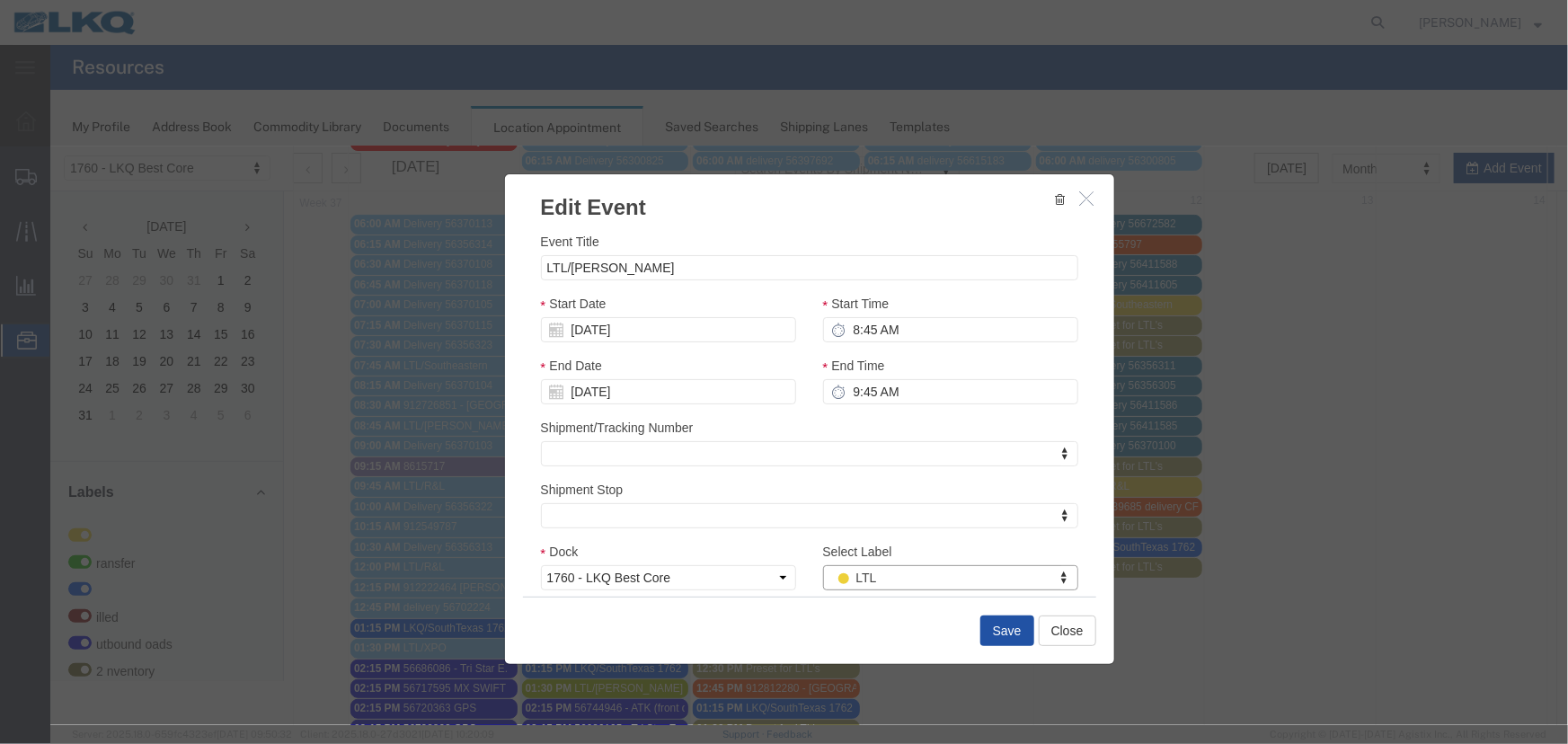
click at [1013, 636] on button "Save" at bounding box center [1006, 630] width 54 height 31
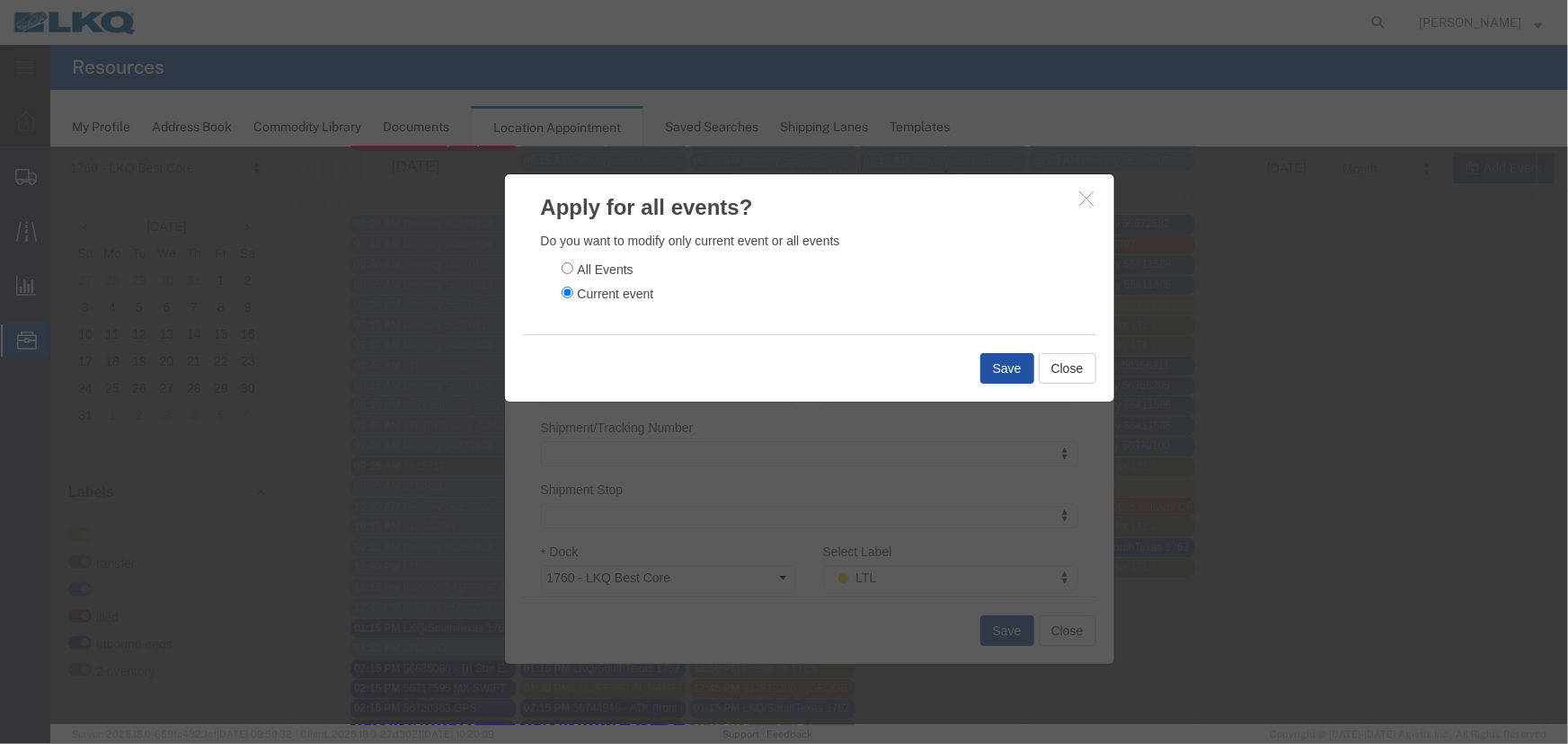
click at [995, 373] on button "Save" at bounding box center [1006, 367] width 54 height 31
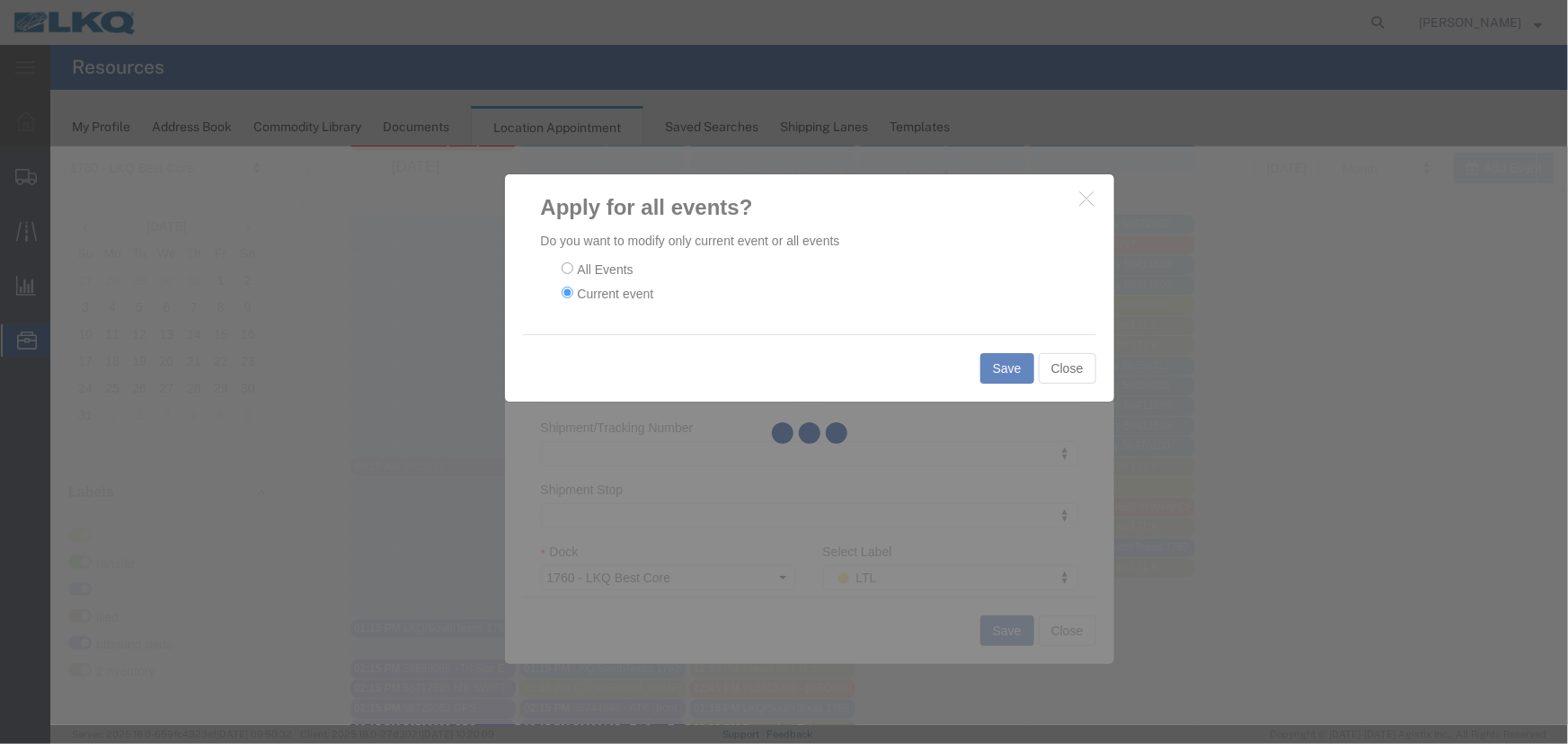
scroll to position [0, 0]
